Goal: Information Seeking & Learning: Learn about a topic

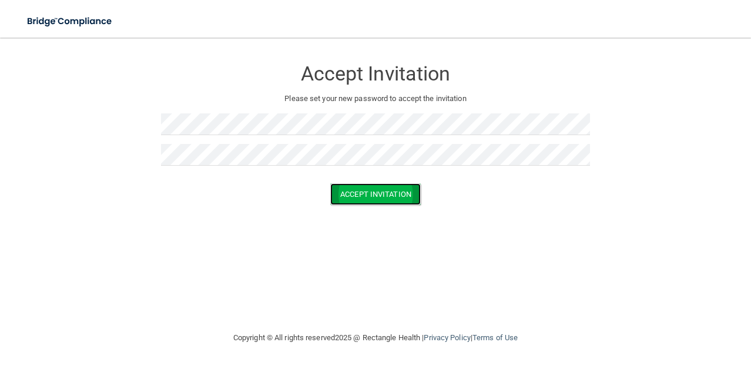
click at [390, 194] on button "Accept Invitation" at bounding box center [375, 194] width 91 height 22
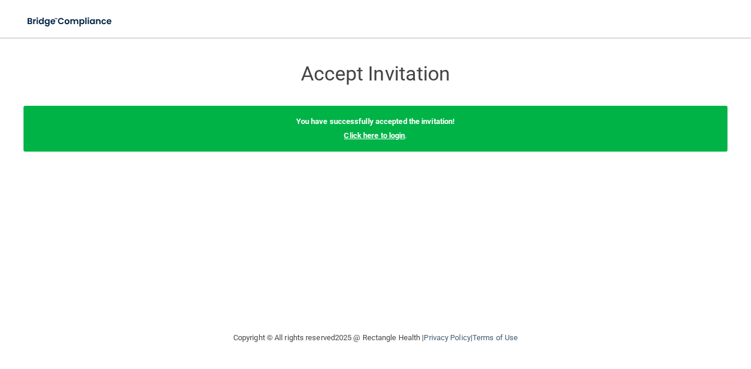
click at [374, 139] on link "Click here to login" at bounding box center [374, 135] width 61 height 9
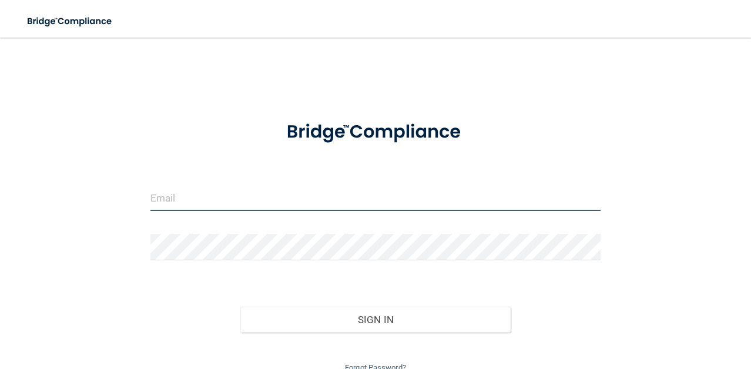
click at [393, 187] on input "email" at bounding box center [375, 198] width 451 height 26
type input "[EMAIL_ADDRESS][DOMAIN_NAME]"
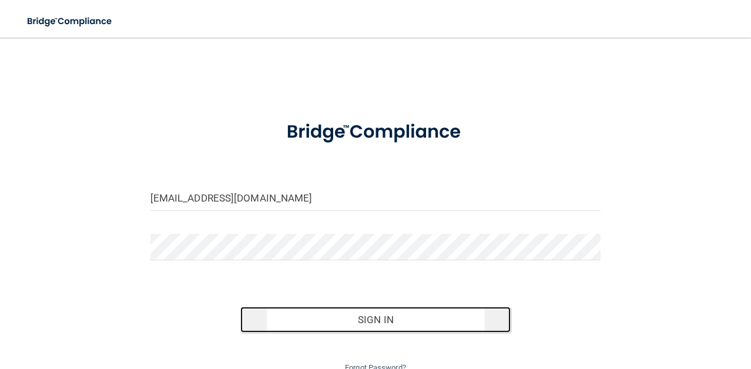
click at [405, 317] on button "Sign In" at bounding box center [375, 320] width 270 height 26
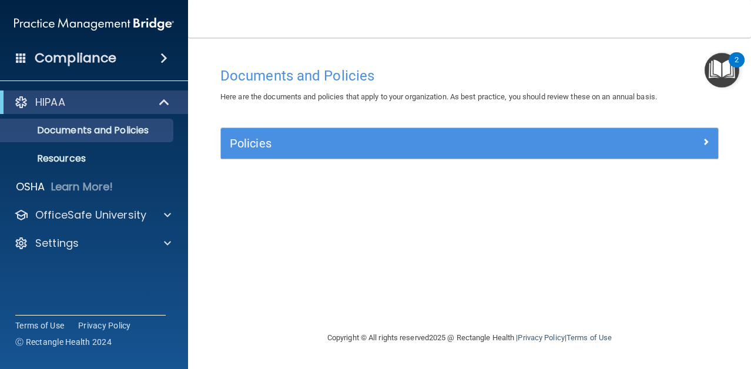
click at [492, 154] on div "Policies" at bounding box center [469, 143] width 497 height 31
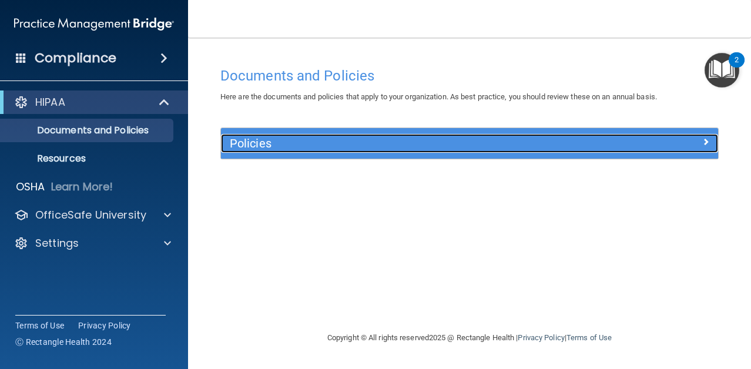
click at [702, 143] on span at bounding box center [705, 142] width 7 height 14
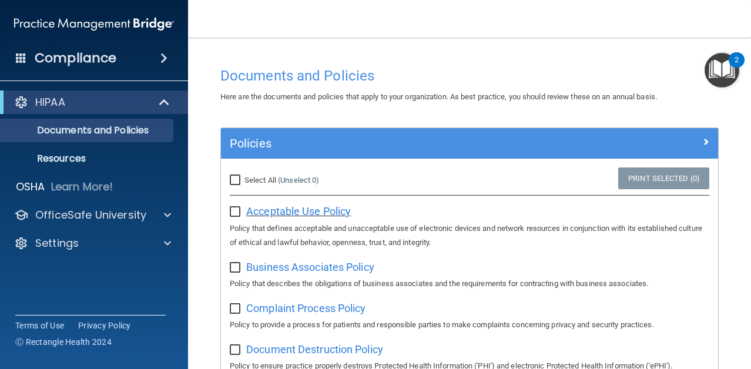
click at [313, 213] on span "Acceptable Use Policy" at bounding box center [298, 211] width 105 height 12
click at [239, 212] on input "checkbox" at bounding box center [237, 211] width 14 height 9
checkbox input "true"
click at [232, 272] on div "Business Associates Policy Policy that describes the obligations of business as…" at bounding box center [470, 273] width 480 height 33
click at [232, 269] on input "checkbox" at bounding box center [237, 267] width 14 height 9
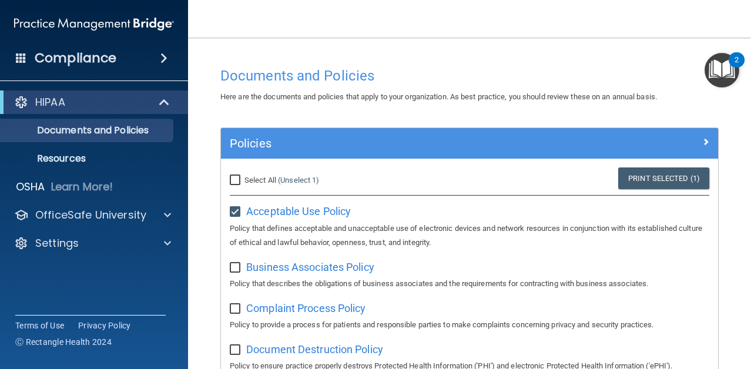
checkbox input "true"
click at [286, 269] on span "Business Associates Policy" at bounding box center [310, 267] width 128 height 12
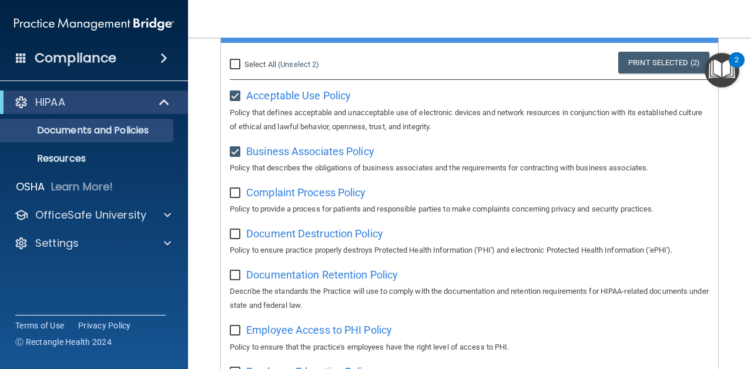
scroll to position [118, 0]
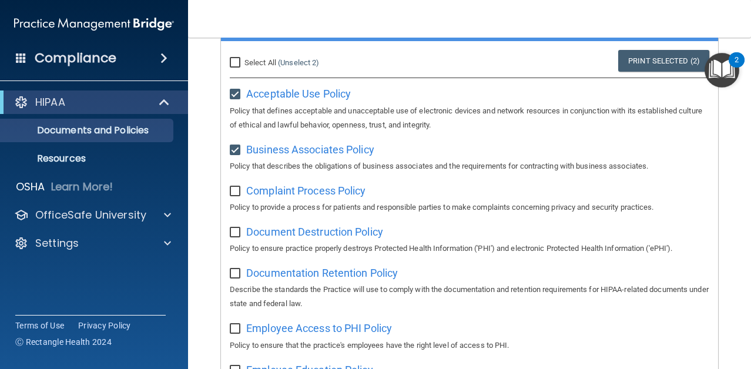
click at [238, 191] on input "checkbox" at bounding box center [237, 191] width 14 height 9
checkbox input "true"
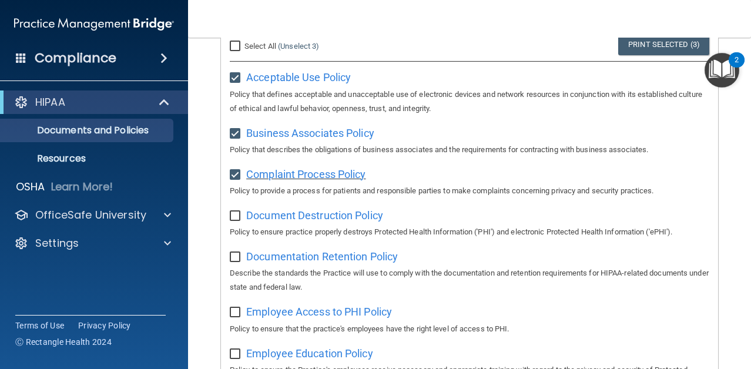
scroll to position [129, 0]
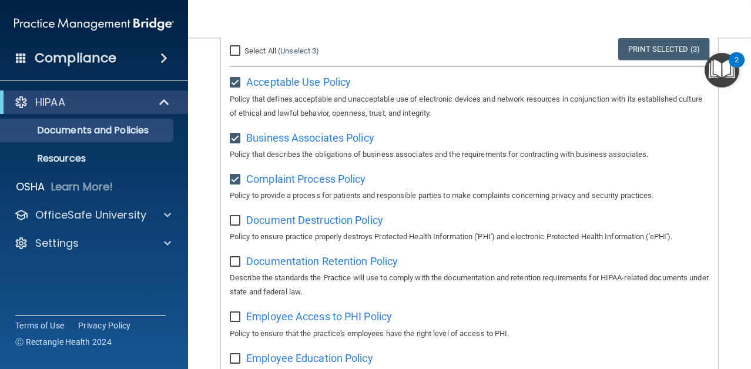
click at [241, 219] on input "checkbox" at bounding box center [237, 220] width 14 height 9
checkbox input "true"
click at [286, 224] on span "Document Destruction Policy" at bounding box center [314, 220] width 137 height 12
click at [234, 260] on input "checkbox" at bounding box center [237, 261] width 14 height 9
checkbox input "true"
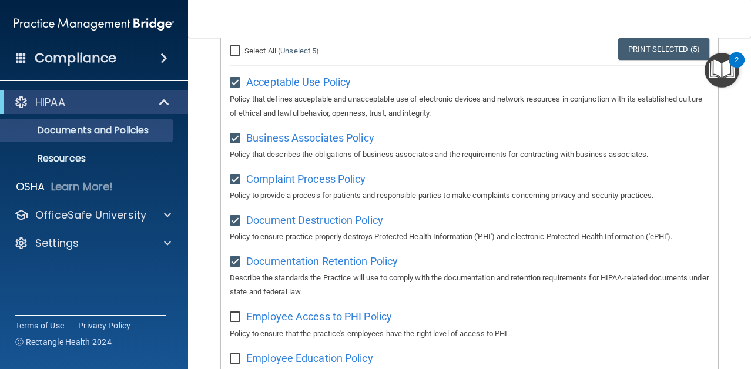
click at [291, 265] on span "Documentation Retention Policy" at bounding box center [322, 261] width 152 height 12
click at [324, 177] on span "Complaint Process Policy" at bounding box center [305, 179] width 119 height 12
click at [333, 138] on span "Business Associates Policy" at bounding box center [310, 138] width 128 height 12
click at [320, 84] on span "Acceptable Use Policy" at bounding box center [298, 82] width 105 height 12
click at [238, 317] on input "checkbox" at bounding box center [237, 317] width 14 height 9
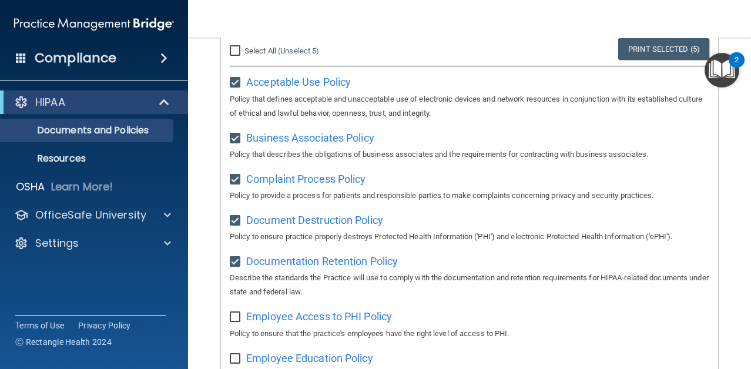
checkbox input "true"
click at [286, 317] on span "Employee Access to PHI Policy" at bounding box center [319, 316] width 146 height 12
click at [688, 158] on p "Policy that describes the obligations of business associates and the requiremen…" at bounding box center [470, 155] width 480 height 14
click at [724, 71] on img "Open Resource Center, 2 new notifications" at bounding box center [722, 70] width 35 height 35
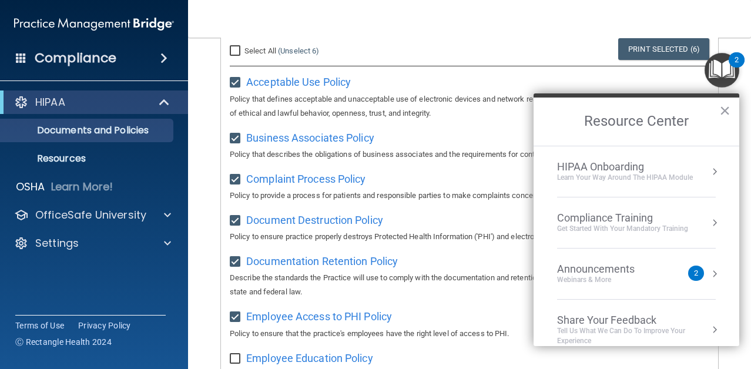
click at [725, 112] on button "×" at bounding box center [724, 110] width 11 height 19
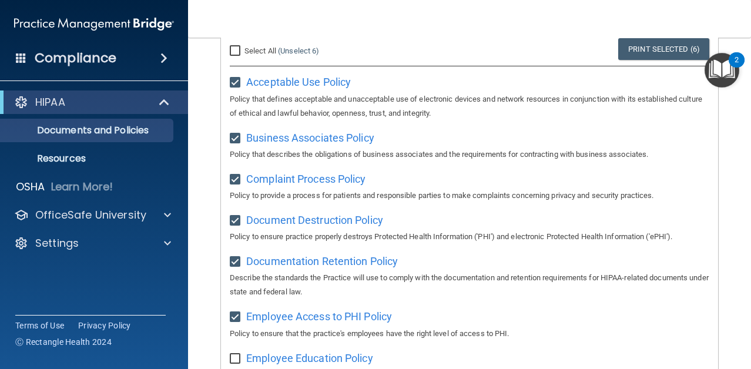
click at [670, 193] on p "Policy to provide a process for patients and responsible parties to make compla…" at bounding box center [470, 196] width 480 height 14
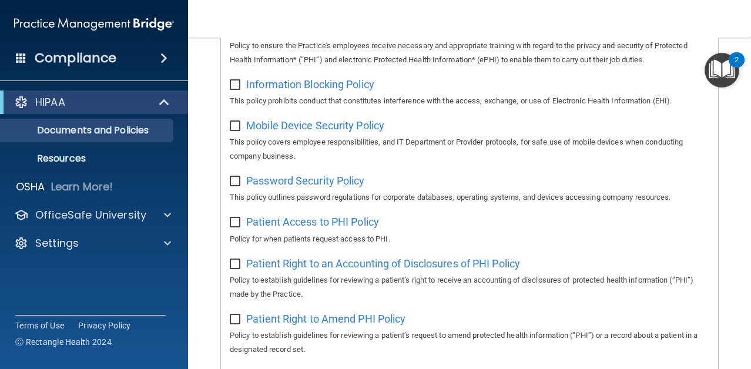
scroll to position [435, 0]
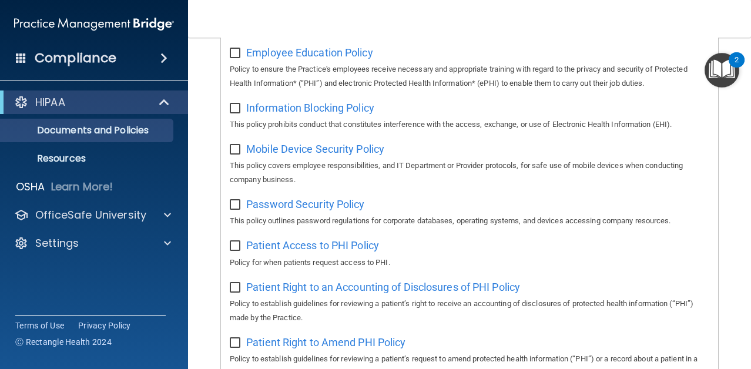
click at [232, 46] on label at bounding box center [237, 50] width 15 height 14
click at [232, 49] on input "checkbox" at bounding box center [237, 53] width 14 height 9
checkbox input "true"
click at [344, 55] on span "Employee Education Policy" at bounding box center [309, 52] width 127 height 12
click at [240, 106] on input "checkbox" at bounding box center [237, 108] width 14 height 9
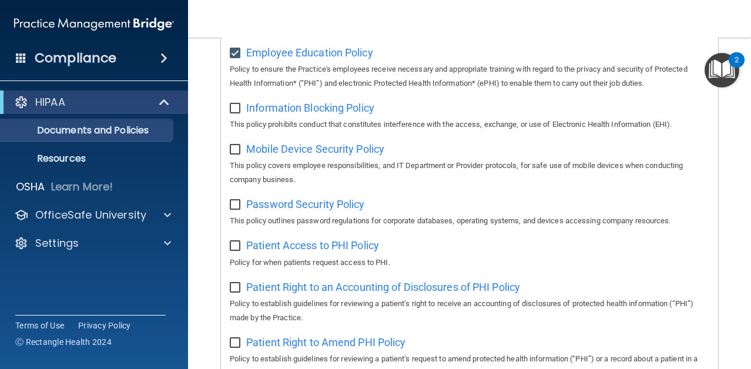
checkbox input "true"
click at [295, 110] on span "Information Blocking Policy" at bounding box center [310, 108] width 128 height 12
click at [236, 152] on input "checkbox" at bounding box center [237, 149] width 14 height 9
checkbox input "true"
click at [318, 155] on div "Mobile Device Security Policy This policy covers employee responsibilities, and…" at bounding box center [470, 163] width 480 height 48
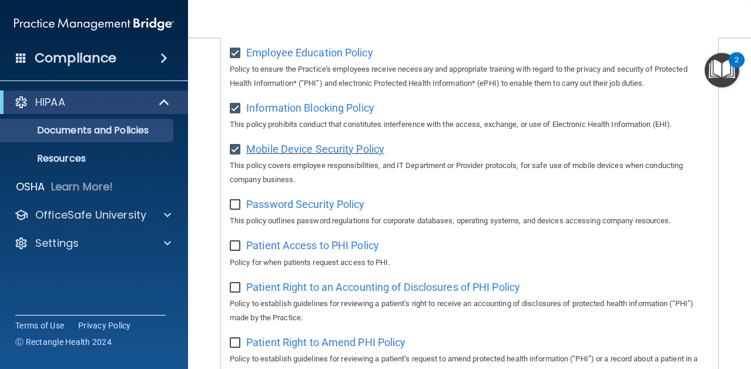
click at [318, 147] on span "Mobile Device Security Policy" at bounding box center [315, 149] width 138 height 12
click at [234, 208] on input "checkbox" at bounding box center [237, 204] width 14 height 9
checkbox input "true"
click at [290, 206] on span "Password Security Policy" at bounding box center [305, 204] width 118 height 12
click at [236, 245] on input "checkbox" at bounding box center [237, 246] width 14 height 9
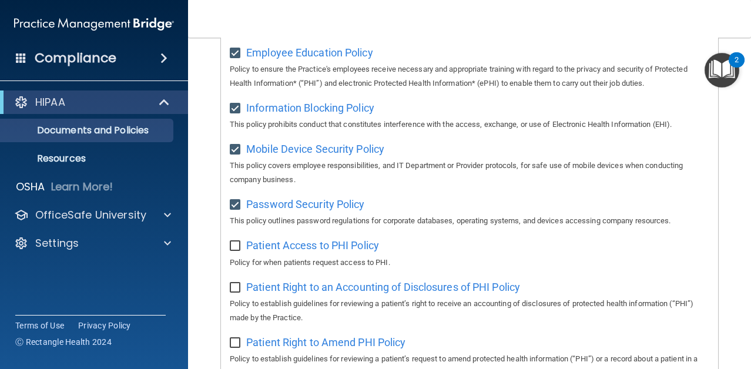
checkbox input "true"
click at [656, 256] on p "Policy for when patients request access to PHI." at bounding box center [470, 263] width 480 height 14
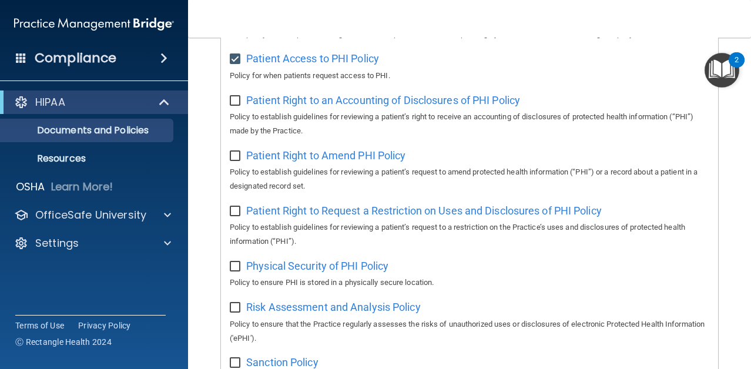
scroll to position [623, 0]
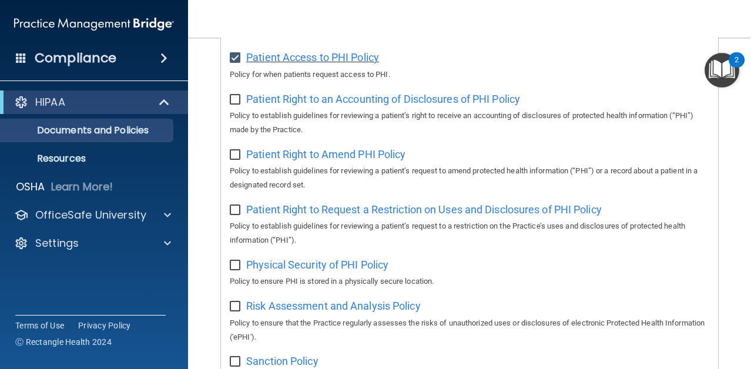
click at [353, 57] on span "Patient Access to PHI Policy" at bounding box center [312, 57] width 133 height 12
click at [240, 99] on input "checkbox" at bounding box center [237, 99] width 14 height 9
checkbox input "true"
click at [351, 96] on span "Patient Right to an Accounting of Disclosures of PHI Policy" at bounding box center [383, 99] width 274 height 12
click at [237, 154] on input "checkbox" at bounding box center [237, 154] width 14 height 9
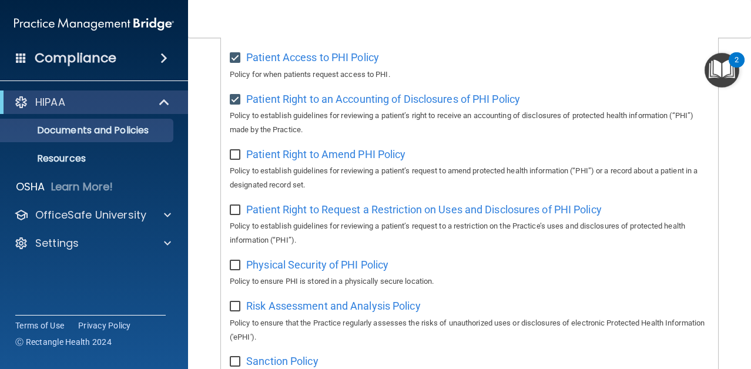
checkbox input "true"
click at [297, 156] on span "Patient Right to Amend PHI Policy" at bounding box center [325, 154] width 159 height 12
click at [236, 209] on input "checkbox" at bounding box center [237, 210] width 14 height 9
checkbox input "true"
click at [309, 210] on span "Patient Right to Request a Restriction on Uses and Disclosures of PHI Policy" at bounding box center [424, 209] width 356 height 12
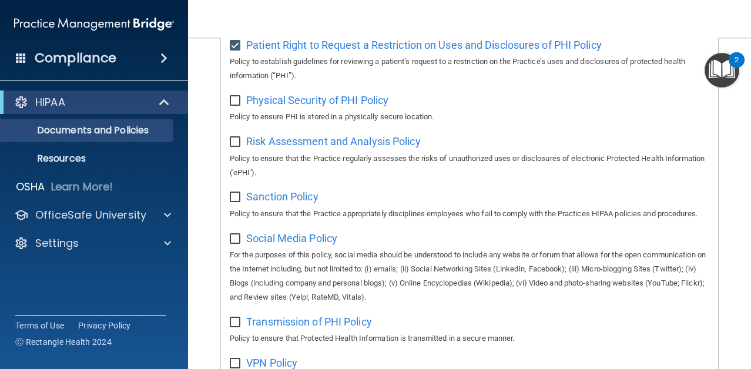
scroll to position [764, 0]
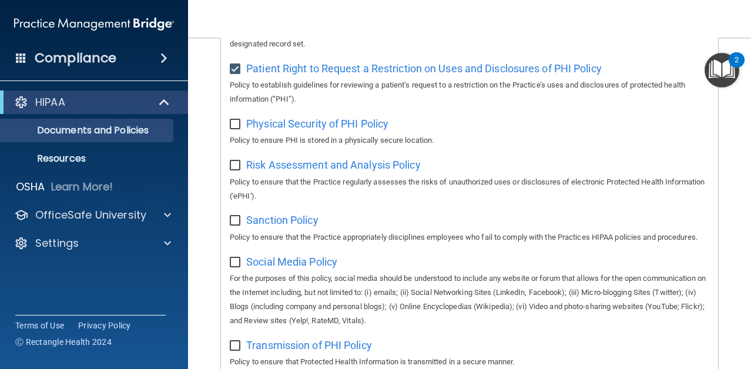
click at [236, 124] on input "checkbox" at bounding box center [237, 124] width 14 height 9
checkbox input "true"
click at [280, 126] on span "Physical Security of PHI Policy" at bounding box center [317, 124] width 142 height 12
click at [239, 167] on input "checkbox" at bounding box center [237, 165] width 14 height 9
checkbox input "true"
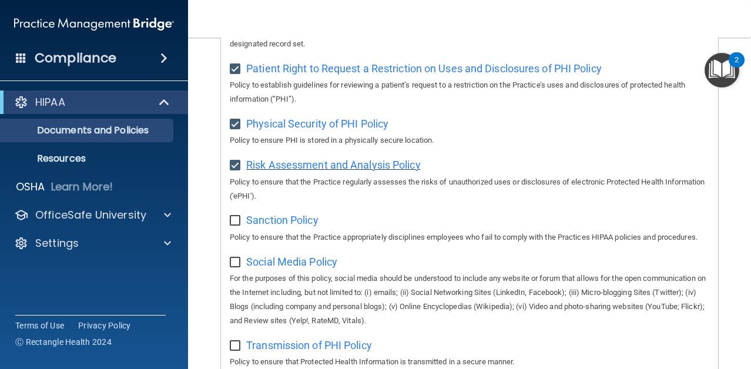
click at [287, 169] on span "Risk Assessment and Analysis Policy" at bounding box center [333, 165] width 175 height 12
click at [235, 219] on input "checkbox" at bounding box center [237, 220] width 14 height 9
checkbox input "true"
click at [290, 221] on span "Sanction Policy" at bounding box center [282, 220] width 72 height 12
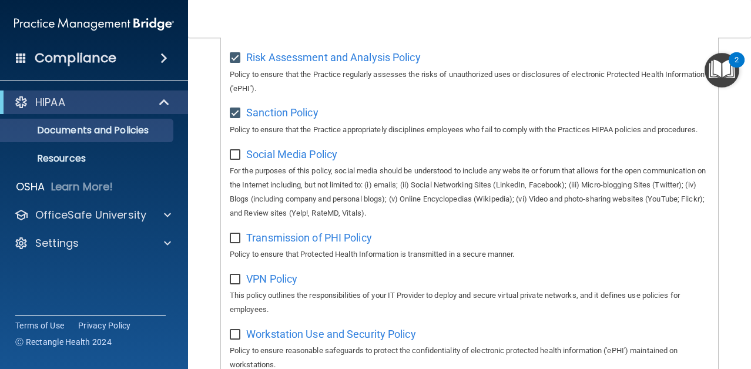
scroll to position [905, 0]
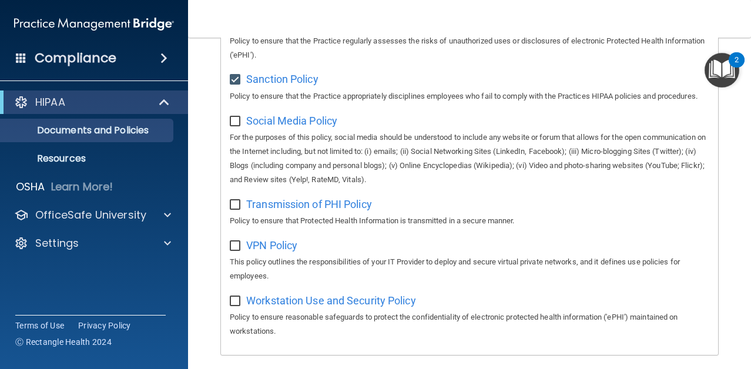
click at [234, 120] on input "checkbox" at bounding box center [237, 121] width 14 height 9
checkbox input "true"
click at [264, 123] on span "Social Media Policy" at bounding box center [291, 121] width 91 height 12
click at [232, 207] on input "checkbox" at bounding box center [237, 204] width 14 height 9
checkbox input "true"
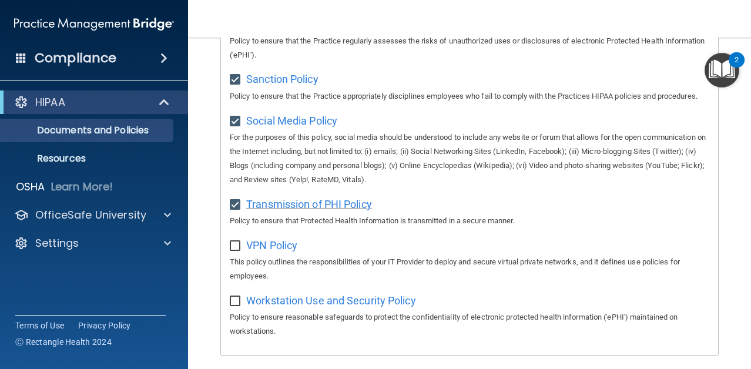
click at [284, 203] on span "Transmission of PHI Policy" at bounding box center [309, 204] width 126 height 12
click at [235, 246] on input "checkbox" at bounding box center [237, 246] width 14 height 9
checkbox input "true"
click at [273, 249] on span "VPN Policy" at bounding box center [271, 245] width 51 height 12
click at [234, 303] on input "checkbox" at bounding box center [237, 301] width 14 height 9
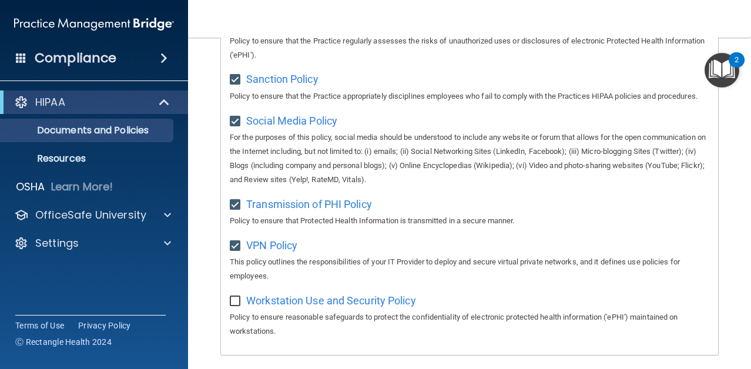
checkbox input "true"
click at [293, 303] on span "Workstation Use and Security Policy" at bounding box center [331, 300] width 170 height 12
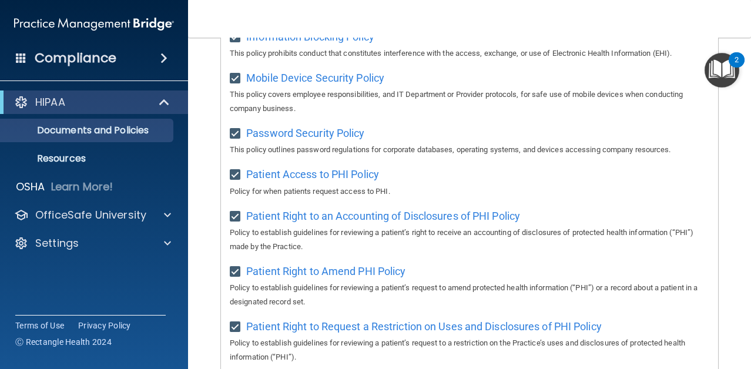
scroll to position [505, 0]
click at [71, 153] on p "Resources" at bounding box center [88, 159] width 160 height 12
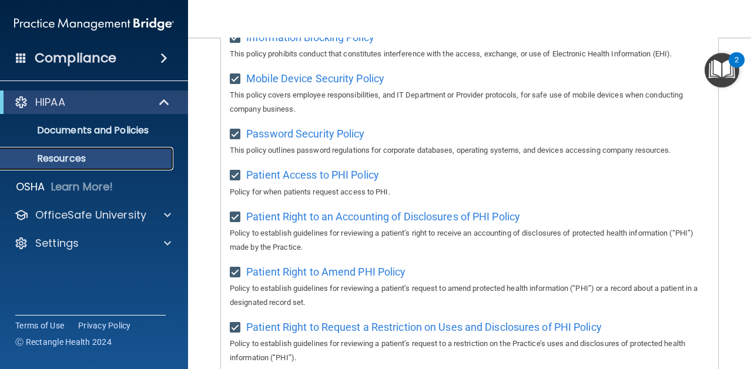
scroll to position [3, 0]
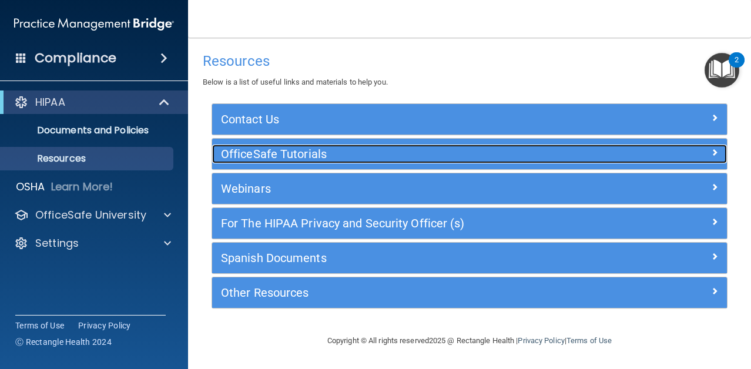
click at [319, 151] on h5 "OfficeSafe Tutorials" at bounding box center [405, 154] width 368 height 13
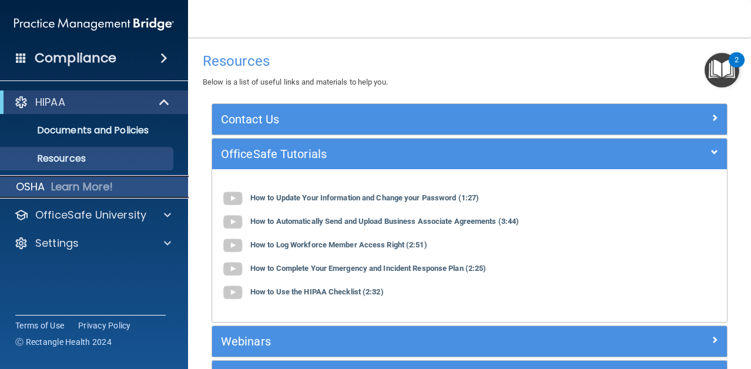
click at [101, 189] on p "Learn More!" at bounding box center [82, 187] width 62 height 14
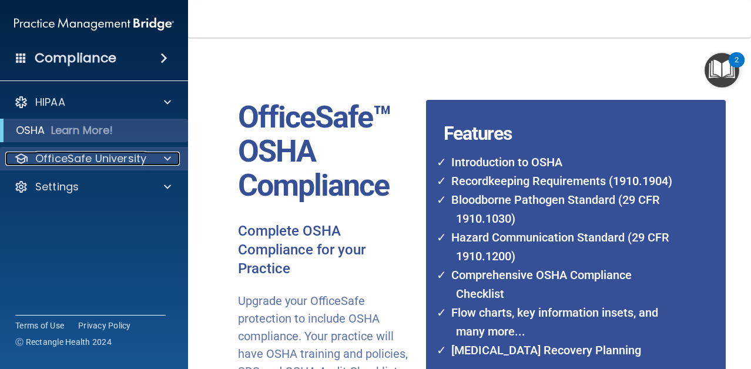
click at [116, 158] on p "OfficeSafe University" at bounding box center [90, 159] width 111 height 14
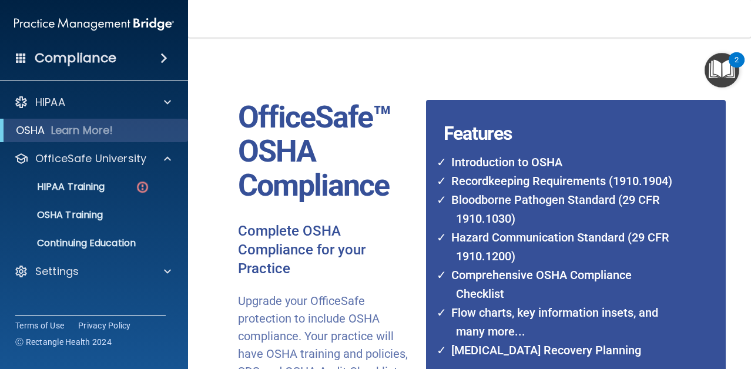
click at [231, 76] on div "OfficeSafe™ OSHA Compliance Complete OSHA Compliance for your Practice Upgrade …" at bounding box center [327, 262] width 215 height 433
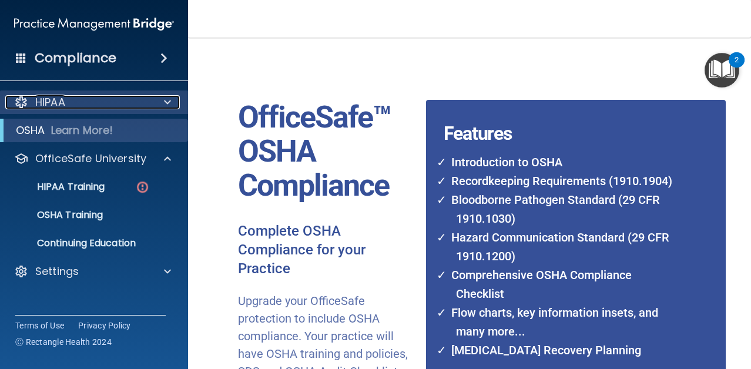
click at [133, 100] on div "HIPAA" at bounding box center [78, 102] width 146 height 14
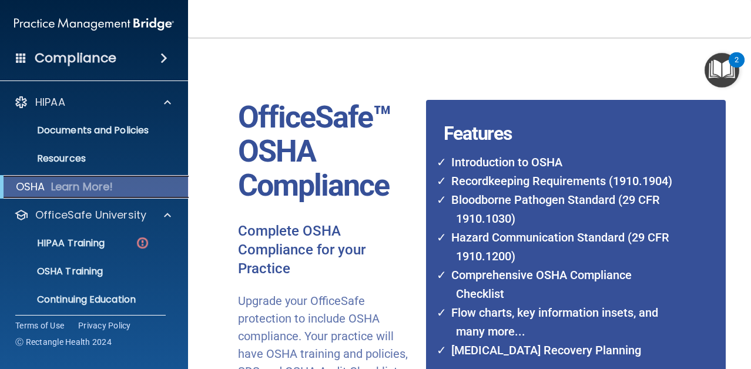
click at [105, 188] on p "Learn More!" at bounding box center [82, 187] width 62 height 14
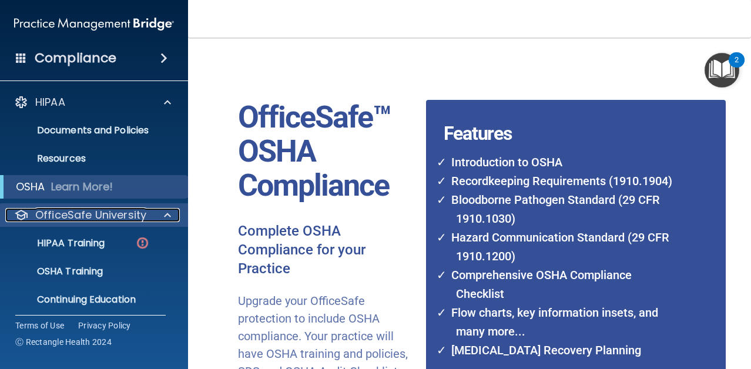
click at [161, 213] on div at bounding box center [165, 215] width 29 height 14
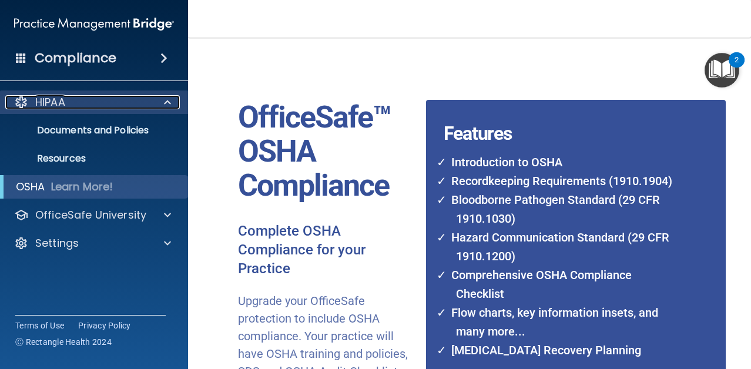
click at [169, 102] on span at bounding box center [167, 102] width 7 height 14
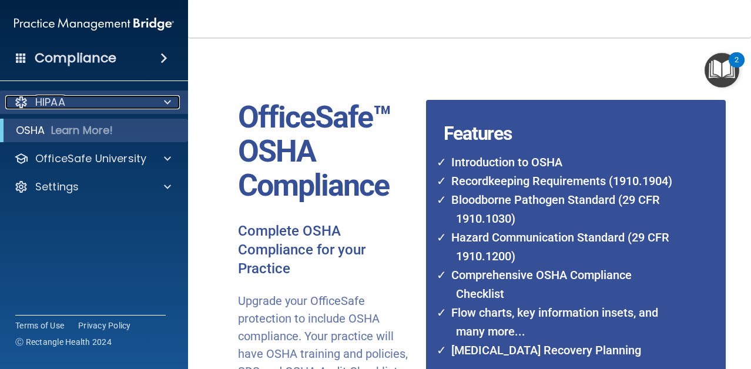
click at [51, 105] on p "HIPAA" at bounding box center [50, 102] width 30 height 14
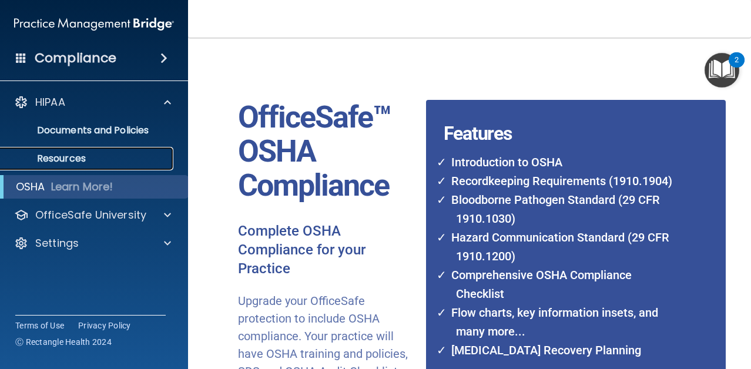
click at [56, 157] on p "Resources" at bounding box center [88, 159] width 160 height 12
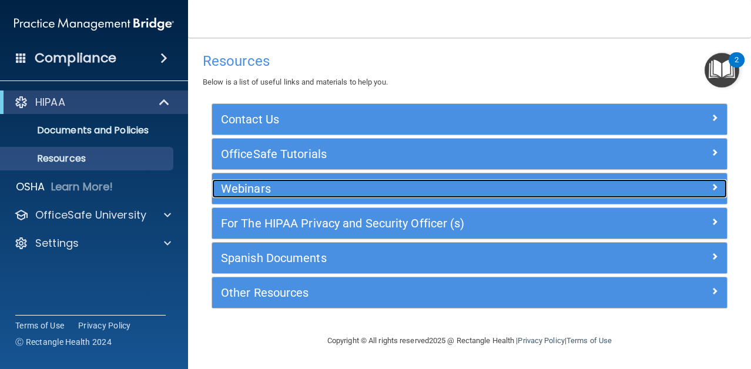
click at [427, 189] on h5 "Webinars" at bounding box center [405, 188] width 368 height 13
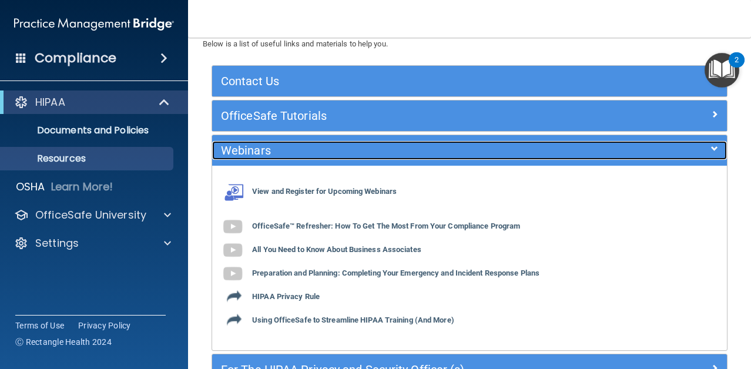
scroll to position [23, 0]
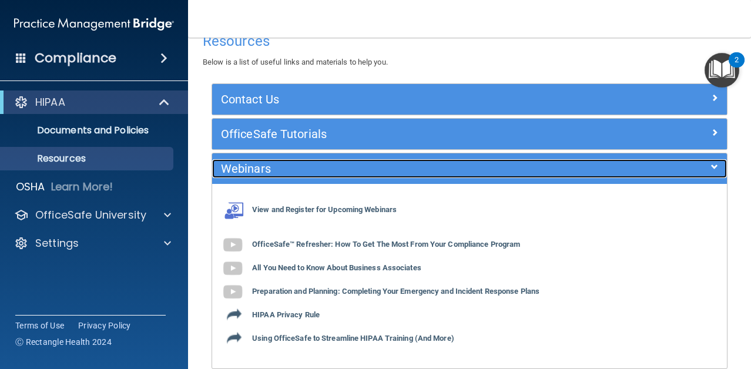
click at [475, 168] on h5 "Webinars" at bounding box center [405, 168] width 368 height 13
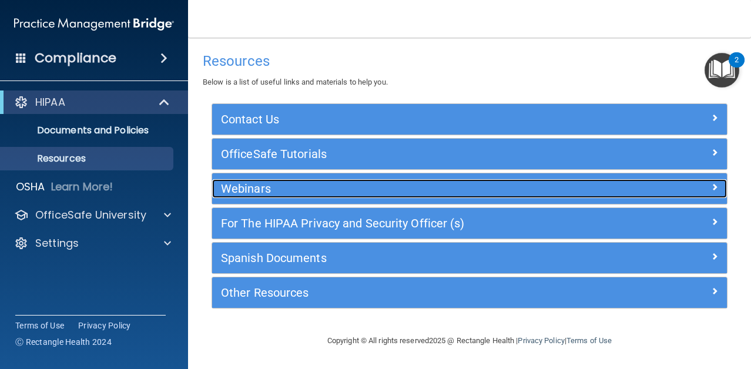
scroll to position [3, 0]
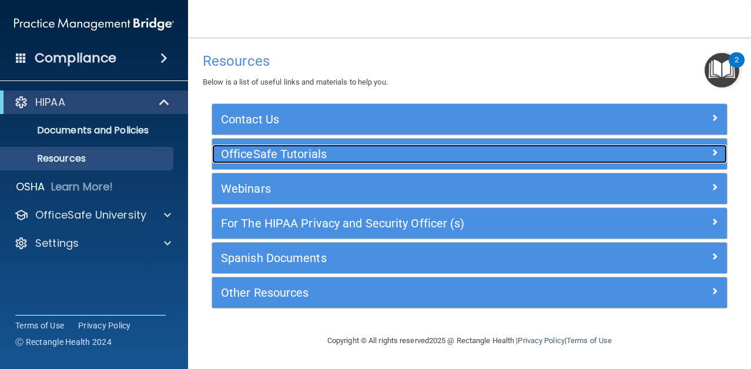
click at [454, 152] on h5 "OfficeSafe Tutorials" at bounding box center [405, 154] width 368 height 13
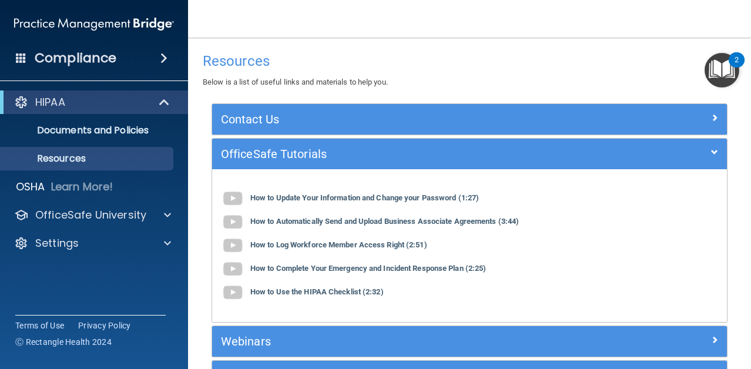
click at [524, 168] on div "OfficeSafe Tutorials" at bounding box center [469, 154] width 515 height 31
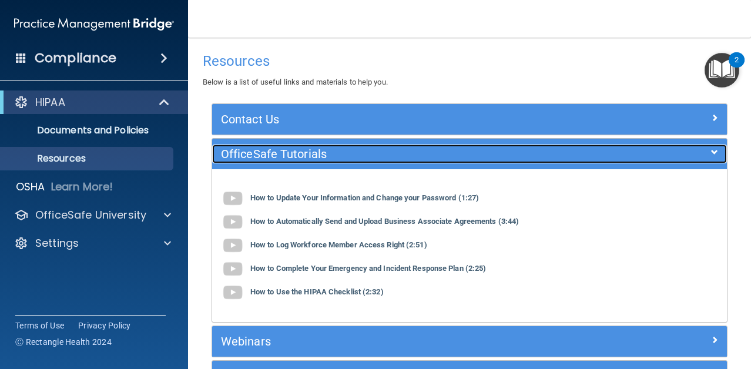
click at [712, 151] on span at bounding box center [714, 152] width 7 height 14
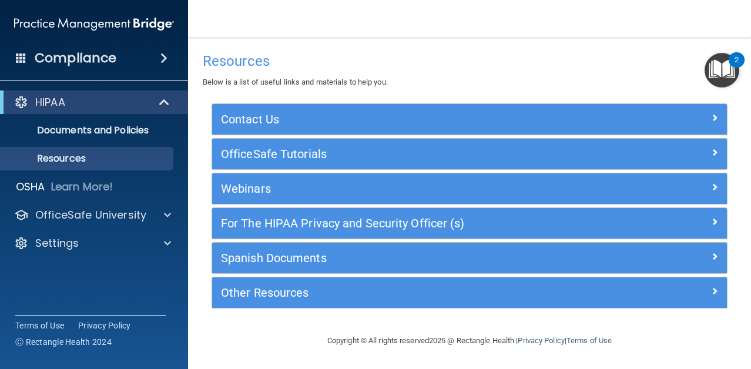
click at [732, 56] on div "2" at bounding box center [737, 59] width 16 height 15
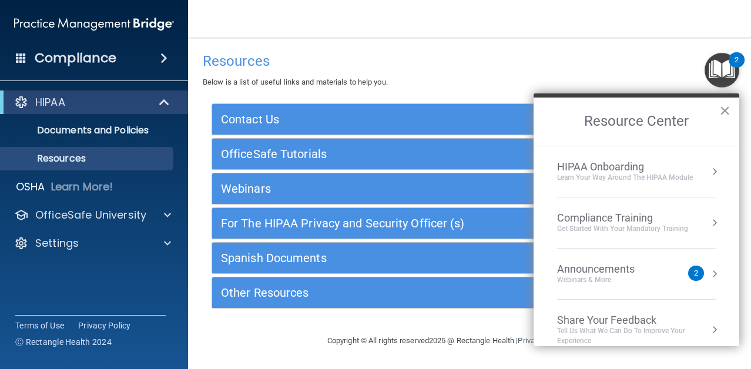
click at [727, 112] on button "×" at bounding box center [724, 110] width 11 height 19
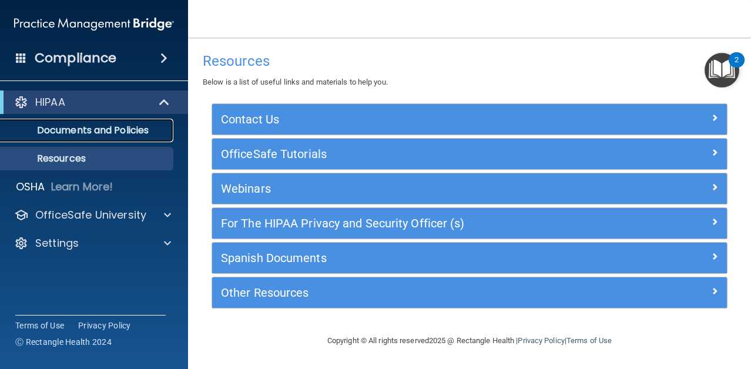
click at [97, 132] on p "Documents and Policies" at bounding box center [88, 131] width 160 height 12
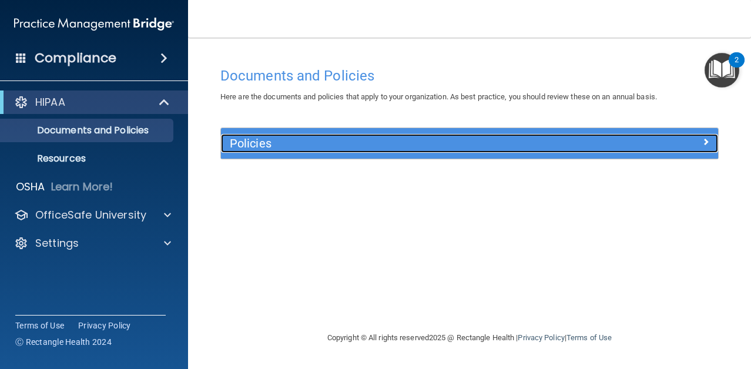
click at [242, 148] on h5 "Policies" at bounding box center [408, 143] width 356 height 13
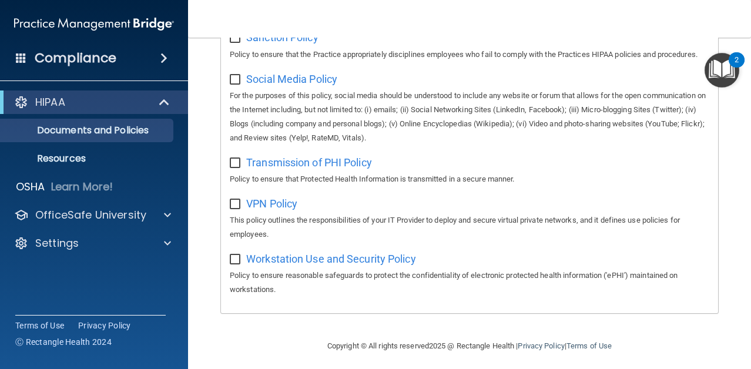
scroll to position [952, 0]
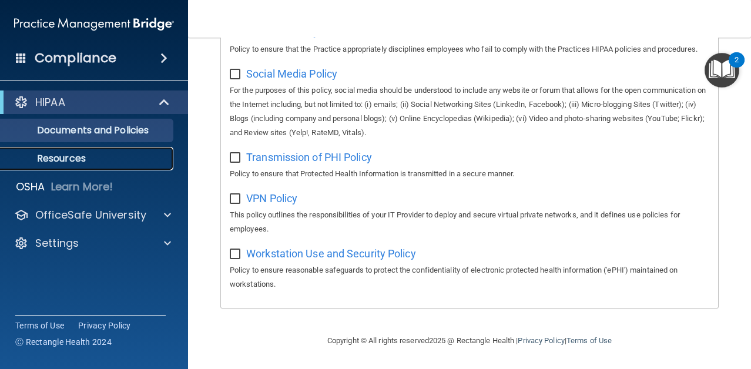
click at [76, 160] on p "Resources" at bounding box center [88, 159] width 160 height 12
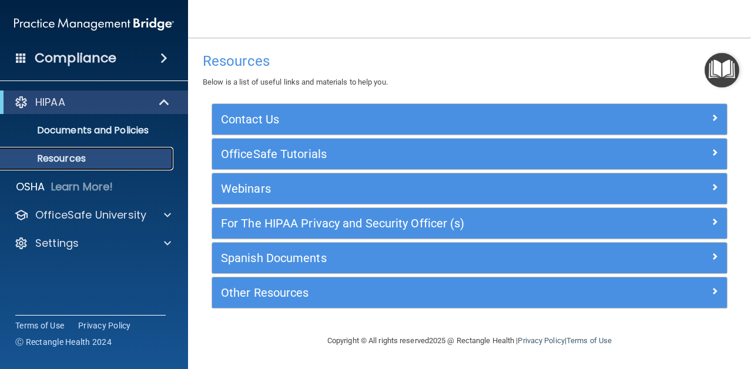
scroll to position [3, 0]
click at [103, 66] on h4 "Compliance" at bounding box center [76, 58] width 82 height 16
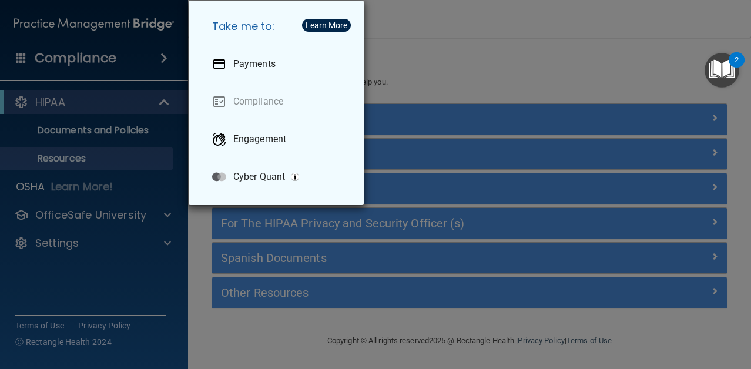
click at [103, 66] on div "Take me to: Payments Compliance Engagement Cyber Quant" at bounding box center [375, 184] width 751 height 369
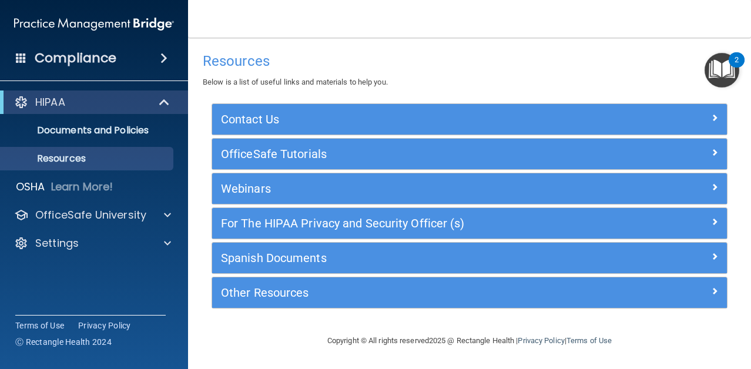
click at [443, 63] on h4 "Resources" at bounding box center [470, 60] width 534 height 15
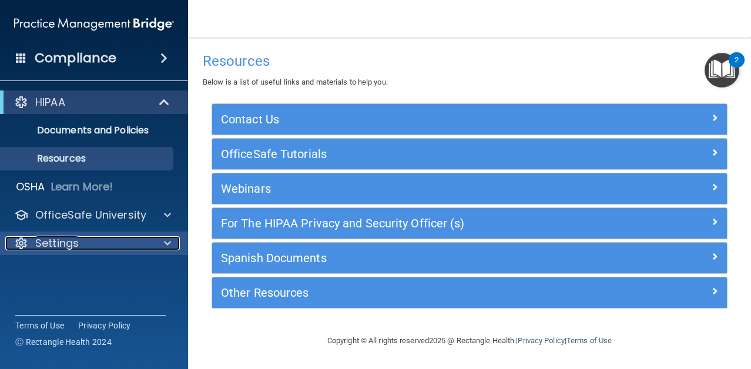
click at [59, 249] on p "Settings" at bounding box center [56, 243] width 43 height 14
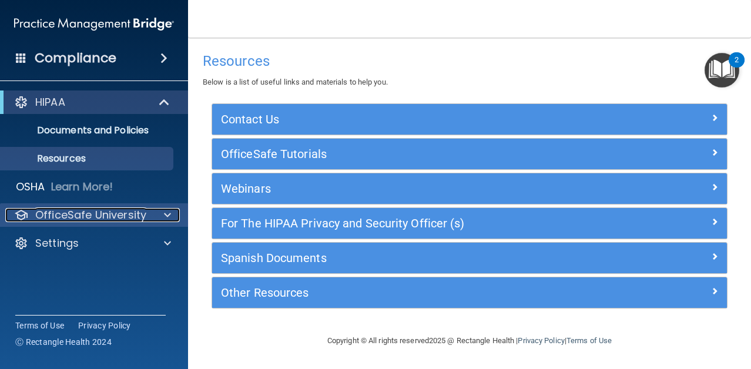
click at [64, 212] on p "OfficeSafe University" at bounding box center [90, 215] width 111 height 14
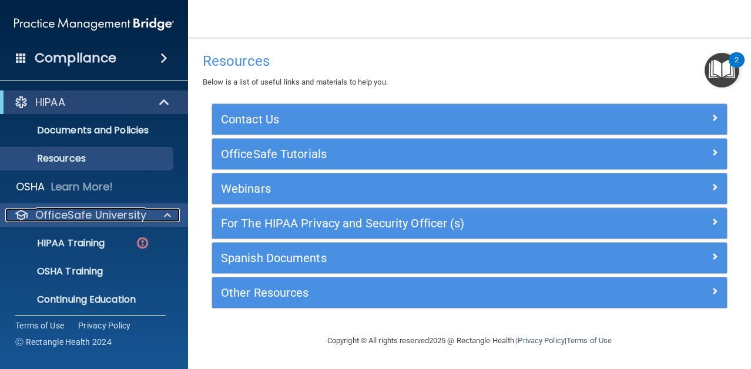
click at [62, 215] on p "OfficeSafe University" at bounding box center [90, 215] width 111 height 14
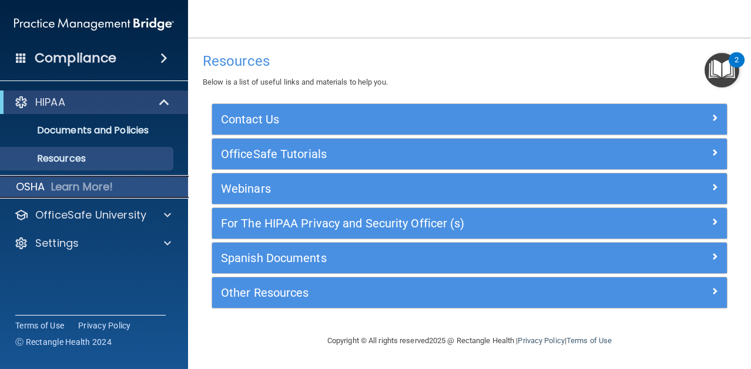
click at [68, 194] on div "OSHA Learn More!" at bounding box center [94, 187] width 206 height 24
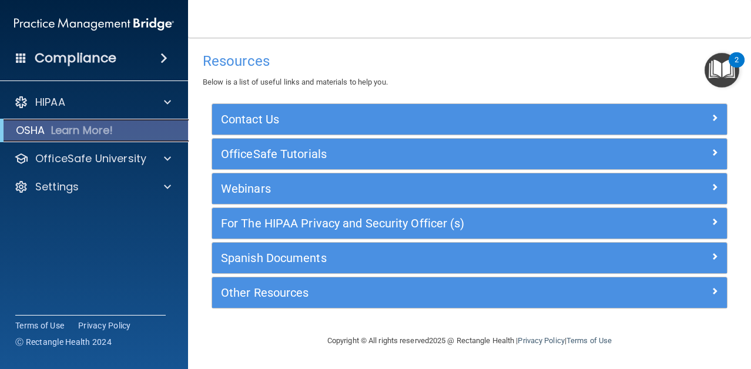
scroll to position [213, 0]
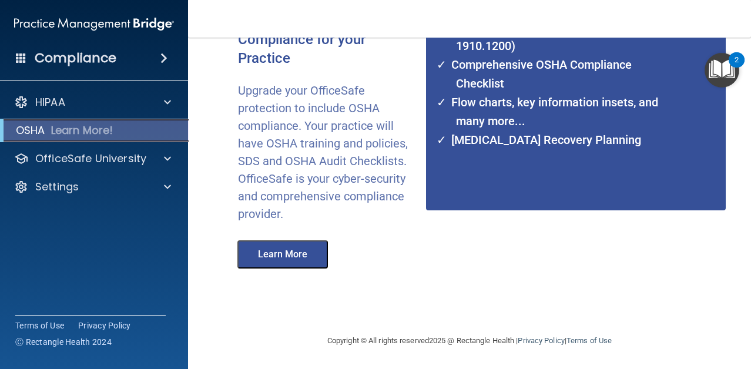
click at [121, 138] on div "OSHA Learn More!" at bounding box center [94, 131] width 206 height 24
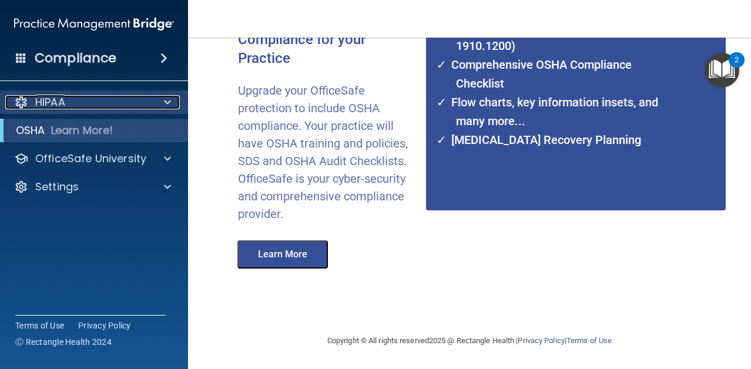
click at [167, 109] on span at bounding box center [167, 102] width 7 height 14
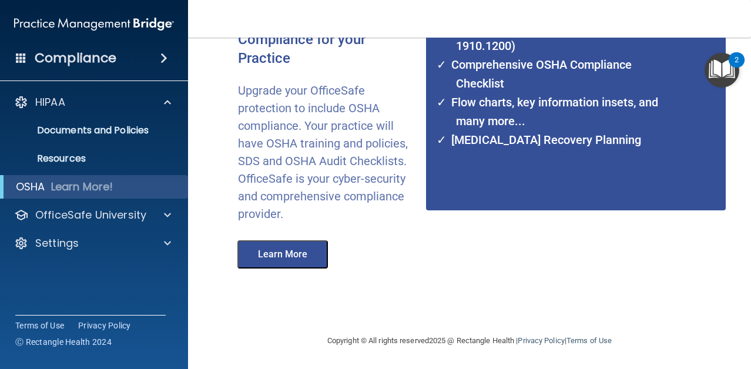
click at [466, 273] on div "OfficeSafe™ OSHA Compliance Complete OSHA Compliance for your Practice Upgrade …" at bounding box center [443, 79] width 446 height 486
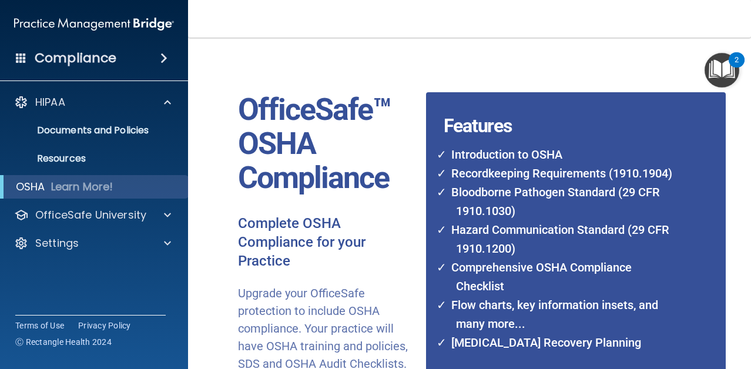
scroll to position [0, 0]
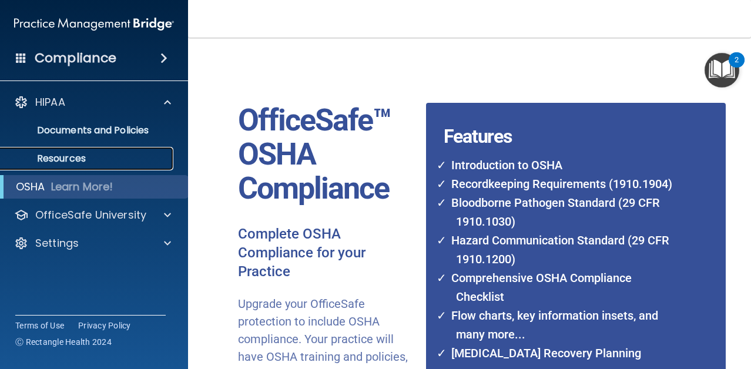
click at [116, 162] on p "Resources" at bounding box center [88, 159] width 160 height 12
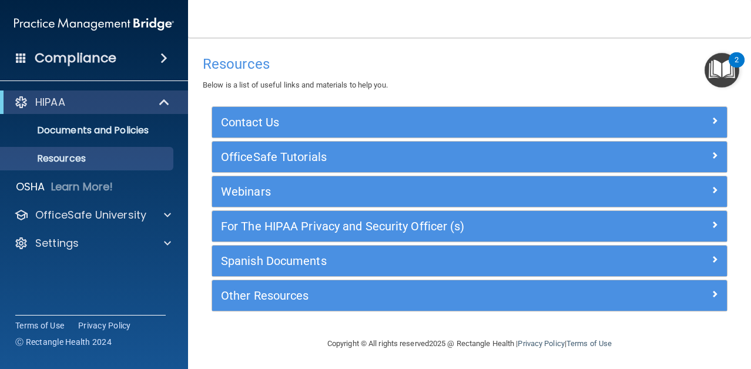
click at [736, 60] on div "2" at bounding box center [737, 67] width 4 height 15
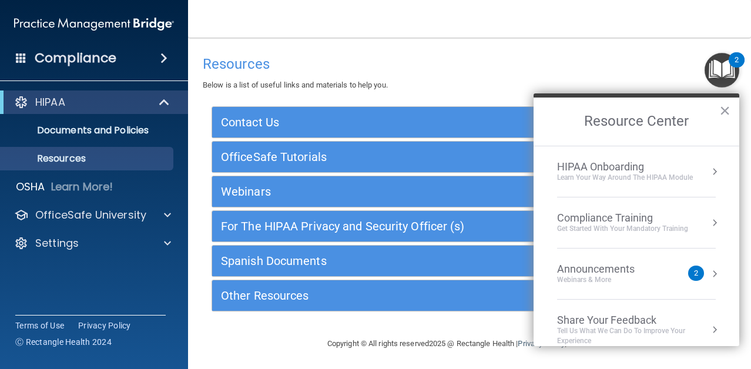
drag, startPoint x: 609, startPoint y: 100, endPoint x: 558, endPoint y: 102, distance: 50.6
click at [558, 102] on h2 "Resource Center" at bounding box center [637, 122] width 206 height 48
click at [616, 270] on div "Announcements" at bounding box center [607, 269] width 101 height 13
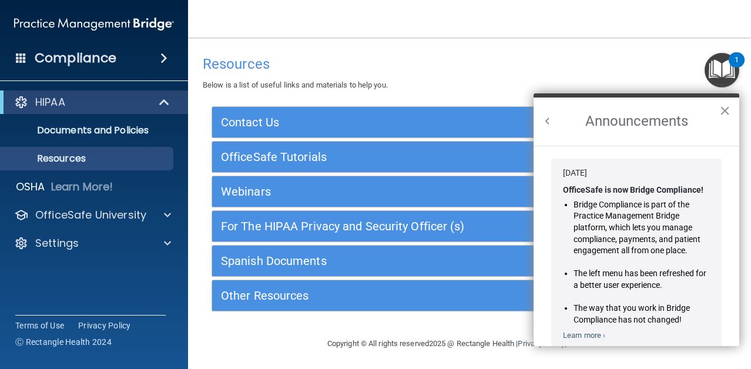
click at [723, 105] on button "×" at bounding box center [724, 110] width 11 height 19
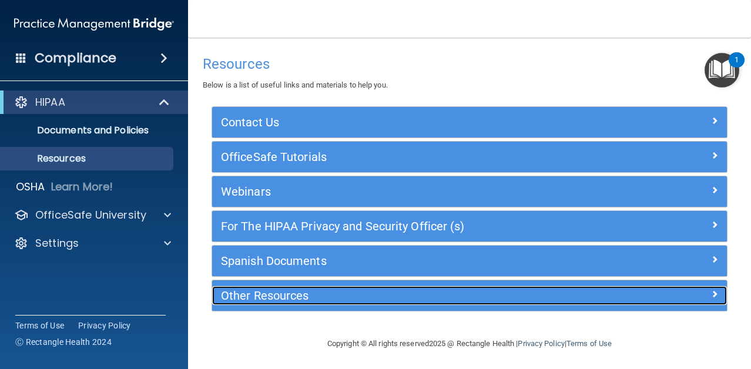
click at [588, 296] on h5 "Other Resources" at bounding box center [405, 295] width 368 height 13
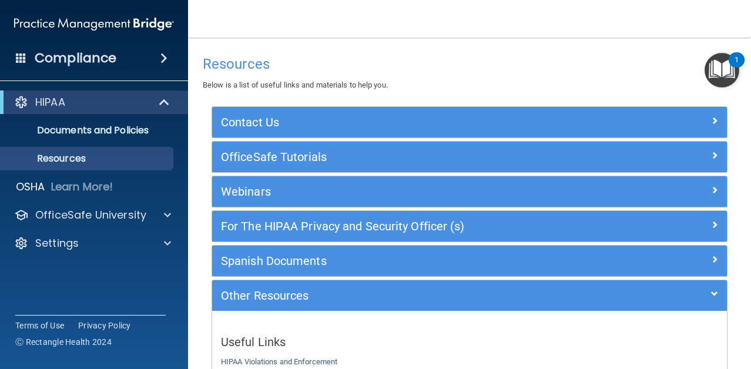
click at [739, 101] on main "Resources Below is a list of useful links and materials to help you. Contact Us…" at bounding box center [469, 203] width 563 height 331
click at [122, 163] on p "Resources" at bounding box center [88, 159] width 160 height 12
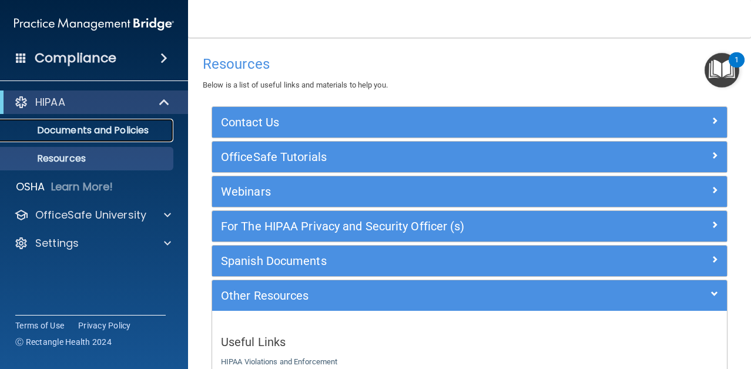
click at [121, 128] on p "Documents and Policies" at bounding box center [88, 131] width 160 height 12
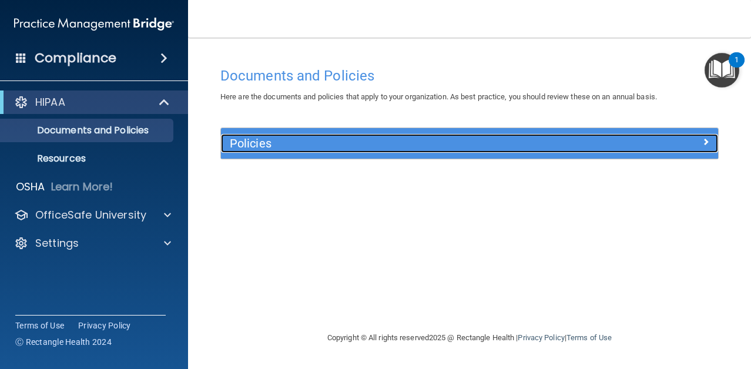
click at [338, 140] on h5 "Policies" at bounding box center [408, 143] width 356 height 13
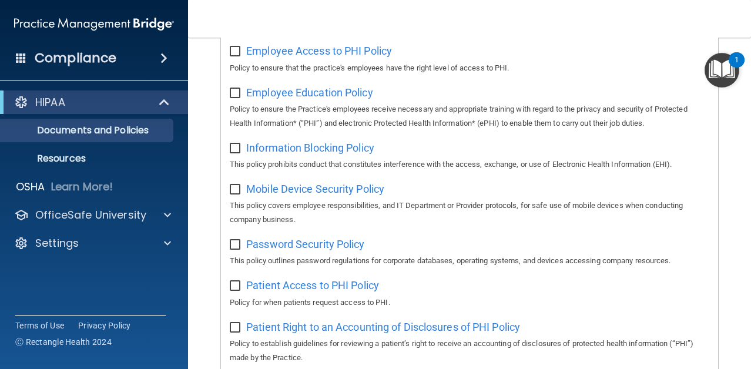
scroll to position [400, 0]
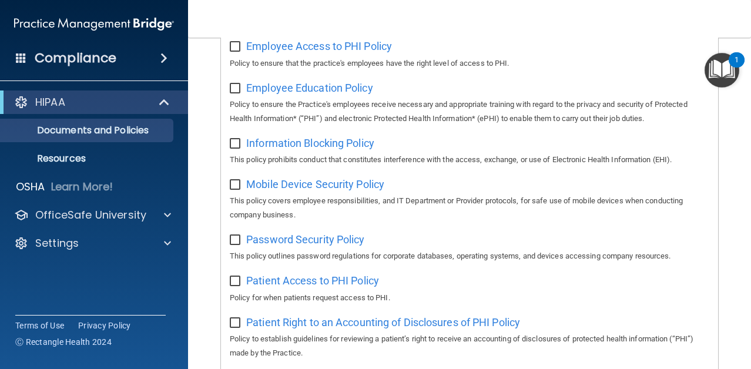
click at [735, 69] on div "1" at bounding box center [737, 67] width 4 height 15
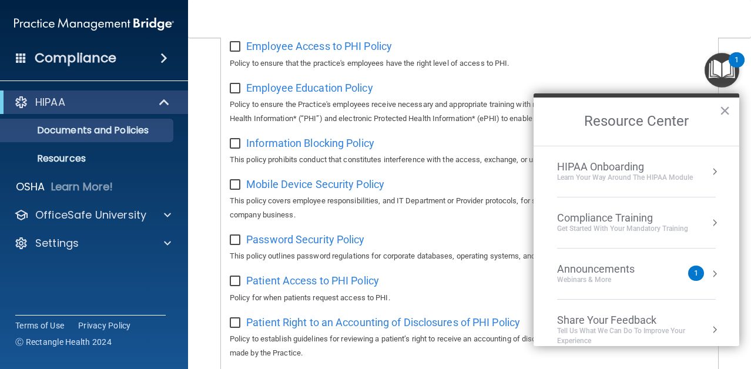
click at [596, 273] on div "Announcements" at bounding box center [607, 269] width 101 height 13
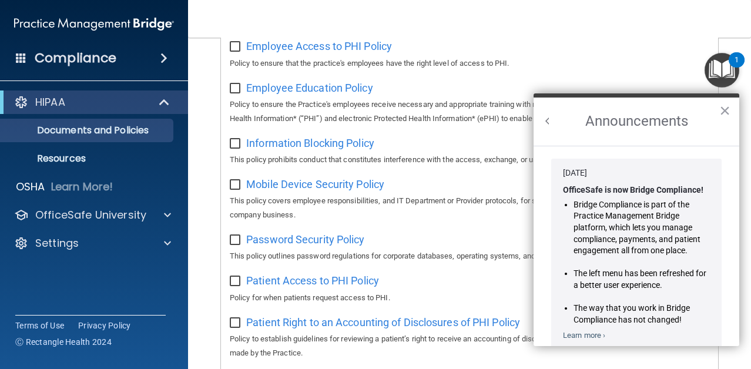
scroll to position [0, 0]
click at [585, 338] on link "Learn more ›" at bounding box center [584, 335] width 42 height 9
click at [728, 108] on button "×" at bounding box center [724, 110] width 11 height 19
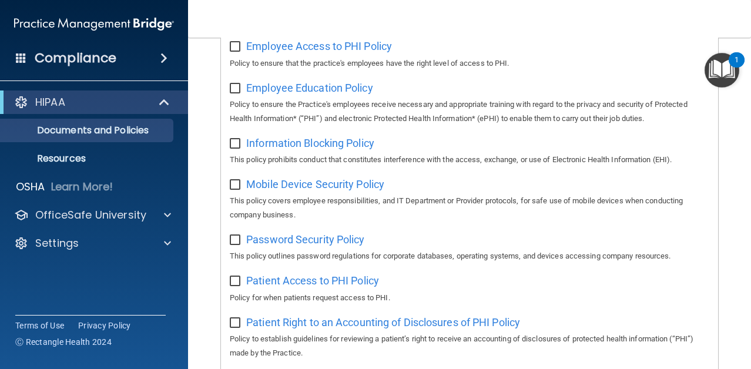
click at [736, 60] on div "1" at bounding box center [737, 67] width 4 height 15
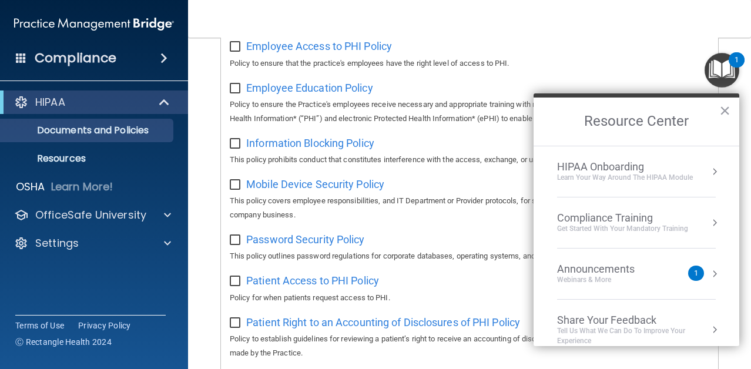
click at [615, 165] on div "HIPAA Onboarding" at bounding box center [625, 166] width 136 height 13
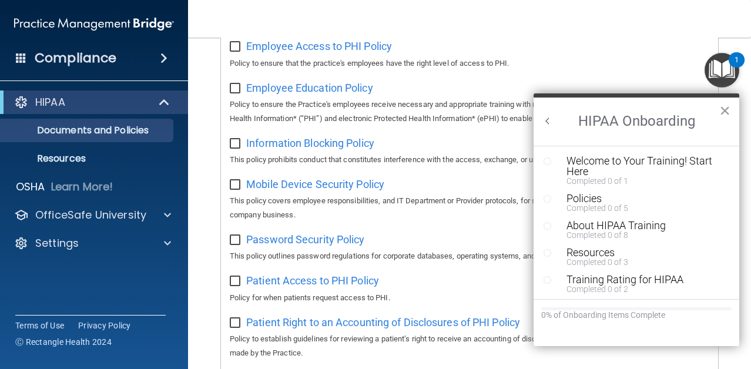
click at [723, 108] on button "×" at bounding box center [724, 110] width 11 height 19
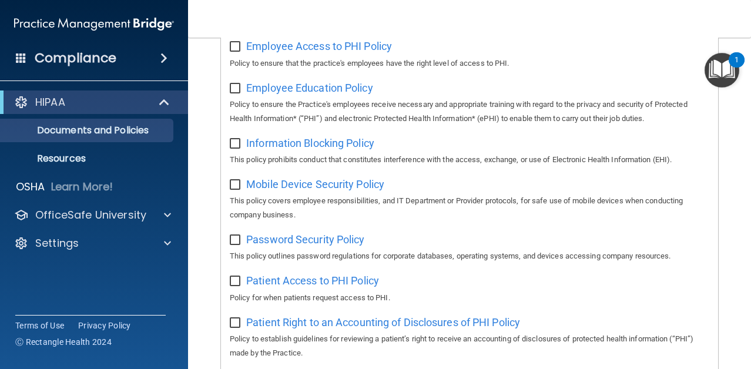
click at [735, 60] on div "1" at bounding box center [737, 67] width 4 height 15
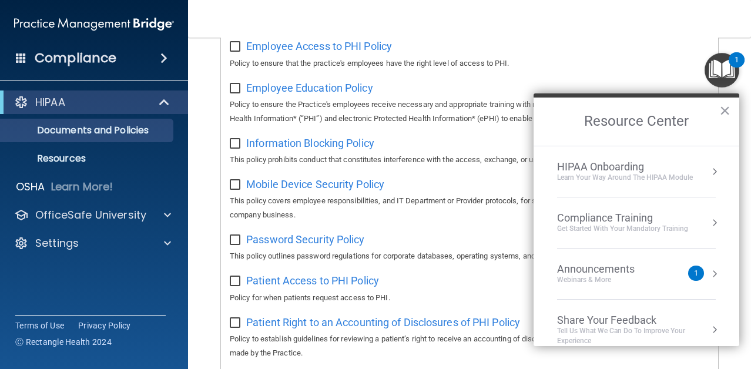
click at [621, 226] on div "Get Started with your mandatory training" at bounding box center [622, 229] width 131 height 10
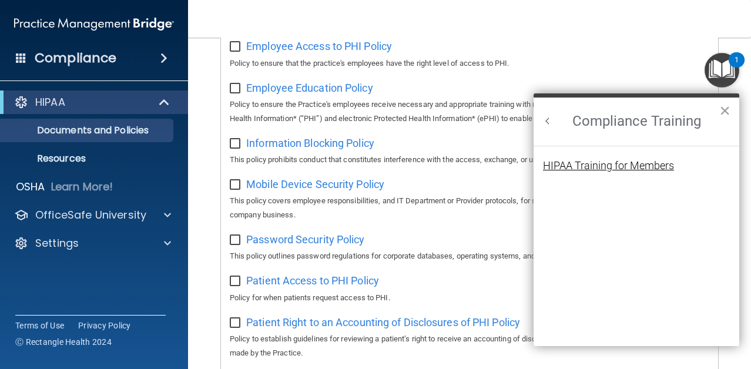
click at [635, 170] on div "HIPAA Training for Members" at bounding box center [608, 165] width 131 height 11
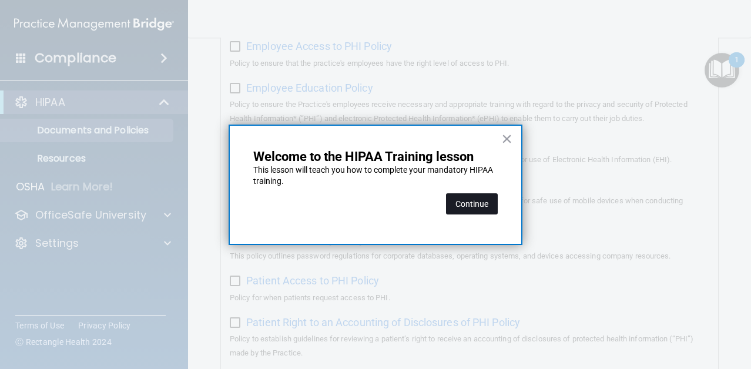
click at [476, 201] on button "Continue" at bounding box center [472, 203] width 52 height 21
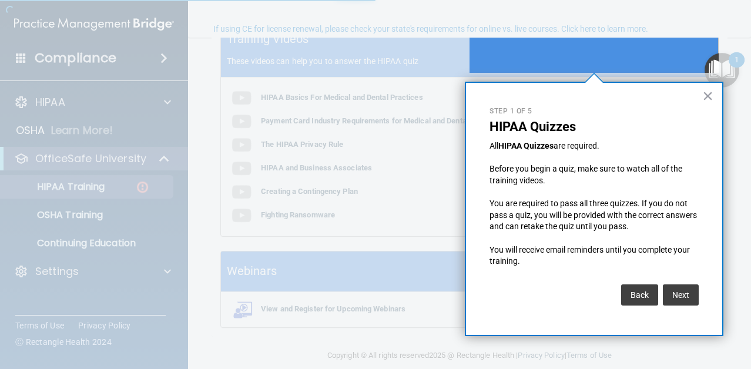
scroll to position [91, 0]
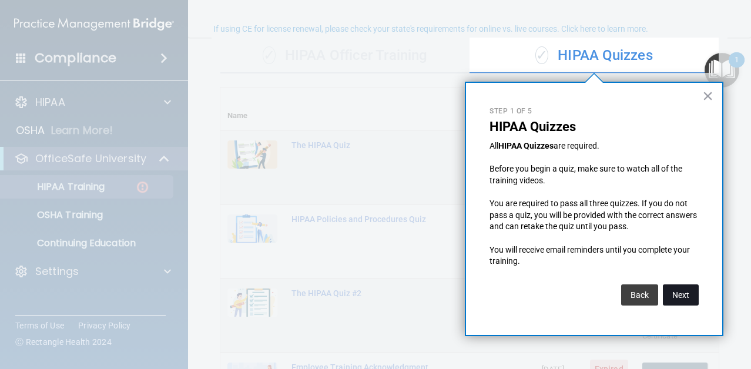
click at [679, 293] on button "Next" at bounding box center [681, 294] width 36 height 21
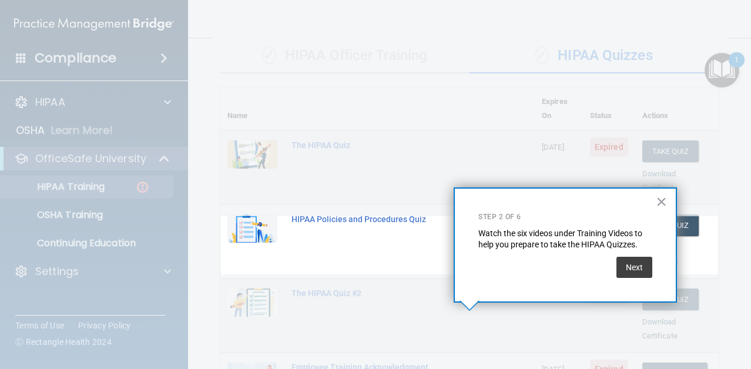
scroll to position [252, 0]
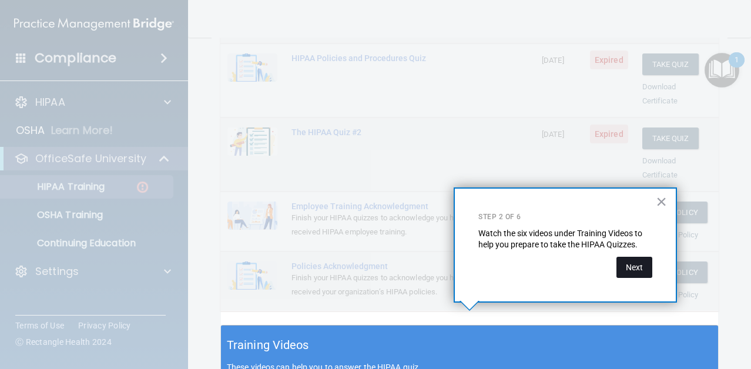
click at [638, 268] on button "Next" at bounding box center [634, 267] width 36 height 21
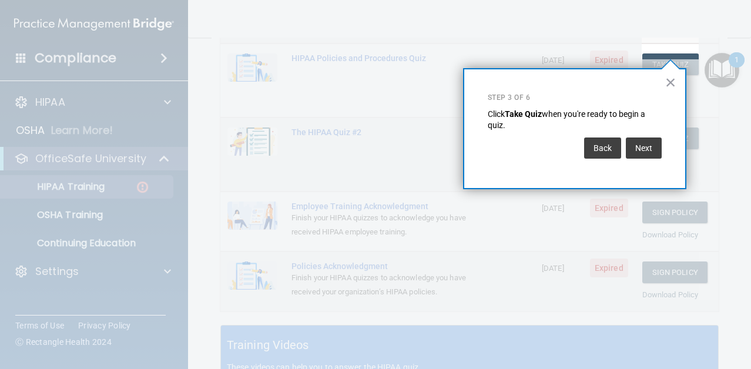
scroll to position [179, 0]
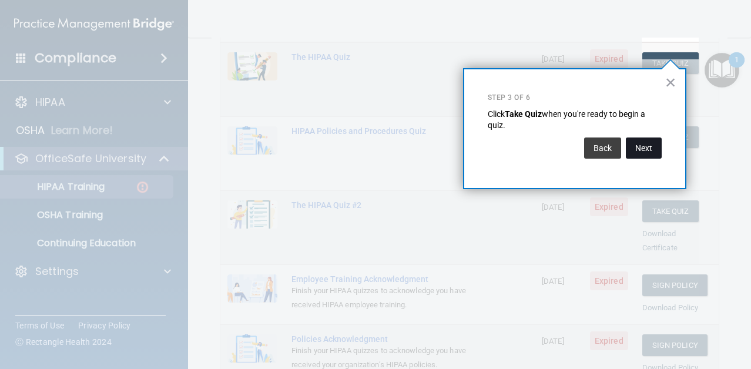
click at [641, 148] on button "Next" at bounding box center [644, 148] width 36 height 21
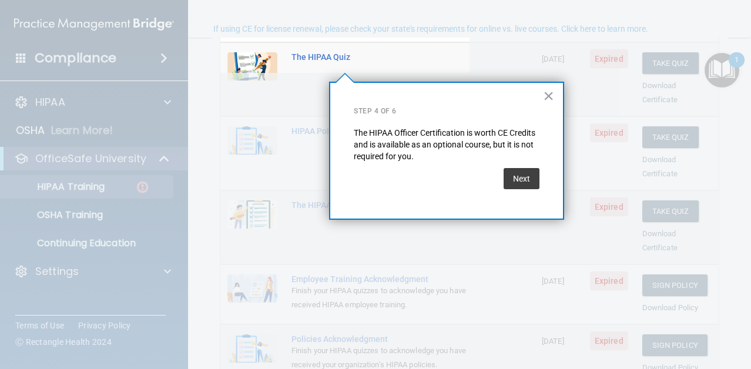
scroll to position [91, 0]
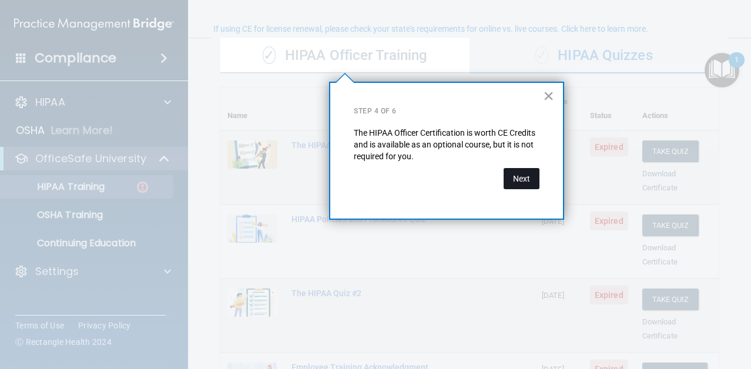
click at [521, 178] on button "Next" at bounding box center [522, 178] width 36 height 21
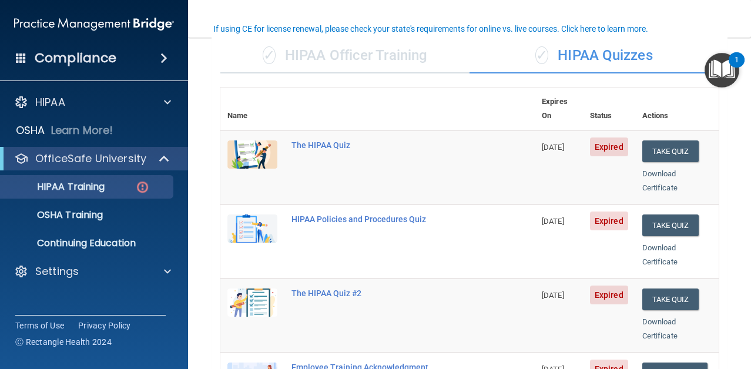
click at [735, 164] on main "Back Choose one path to get your HIPAA Certification ✓ HIPAA Officer Training ✓…" at bounding box center [469, 203] width 563 height 331
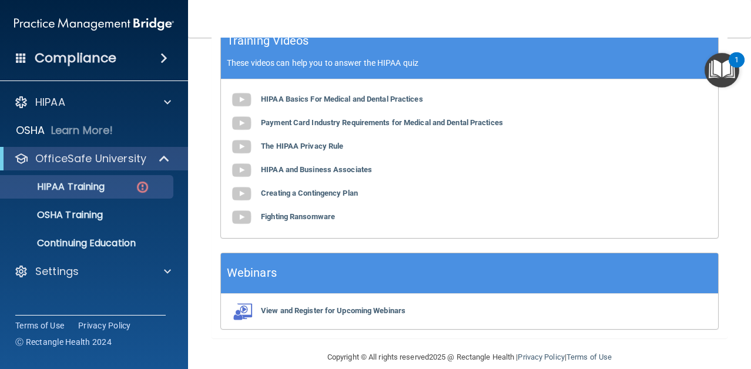
scroll to position [558, 0]
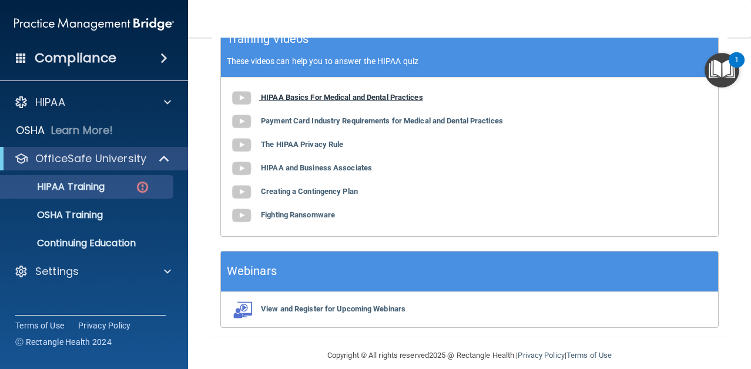
click at [350, 93] on b "HIPAA Basics For Medical and Dental Practices" at bounding box center [342, 97] width 162 height 9
click at [443, 116] on b "Payment Card Industry Requirements for Medical and Dental Practices" at bounding box center [382, 120] width 242 height 9
click at [321, 140] on b "The HIPAA Privacy Rule" at bounding box center [302, 144] width 82 height 9
click at [349, 163] on b "HIPAA and Business Associates" at bounding box center [316, 167] width 111 height 9
click at [328, 187] on b "Creating a Contingency Plan" at bounding box center [309, 191] width 97 height 9
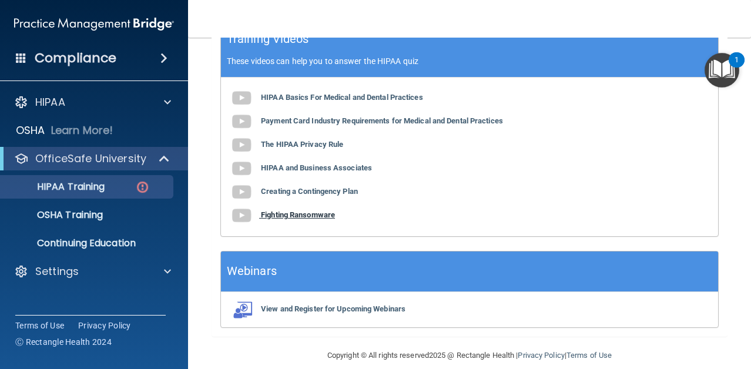
click at [317, 210] on b "Fighting Ransomware" at bounding box center [298, 214] width 74 height 9
click at [735, 60] on div "1" at bounding box center [737, 67] width 4 height 15
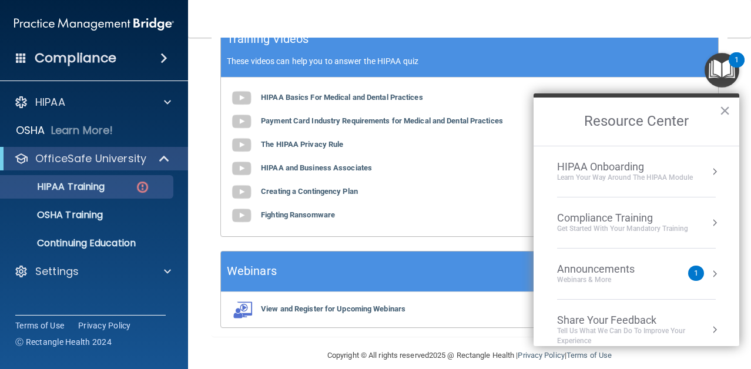
click at [672, 271] on div "Announcements Webinars & More" at bounding box center [619, 274] width 125 height 22
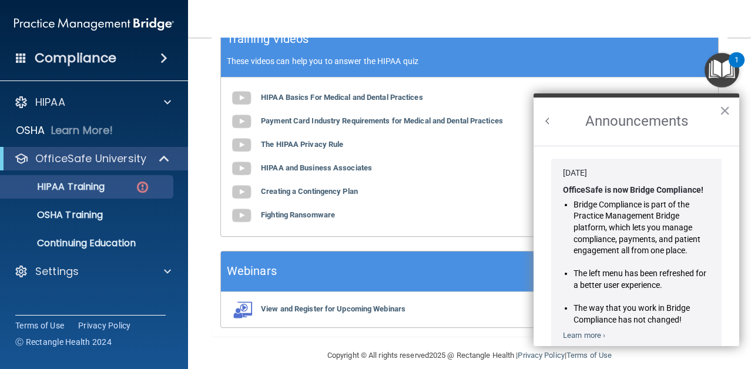
scroll to position [0, 0]
click at [591, 336] on link "Learn more ›" at bounding box center [584, 335] width 42 height 9
click at [723, 112] on button "×" at bounding box center [724, 110] width 11 height 19
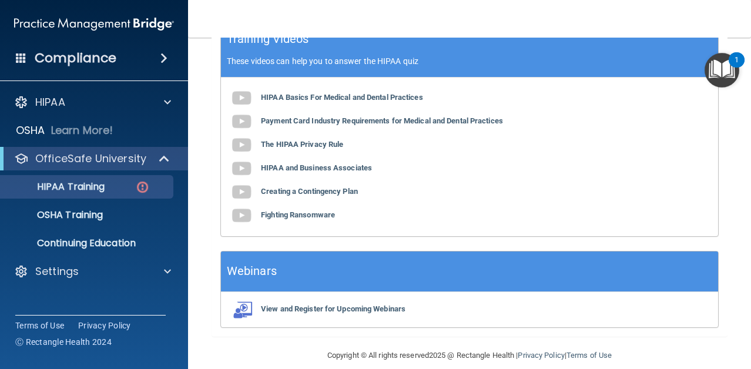
click at [669, 116] on div "HIPAA Basics For Medical and Dental Practices Payment Card Industry Requirement…" at bounding box center [469, 157] width 497 height 159
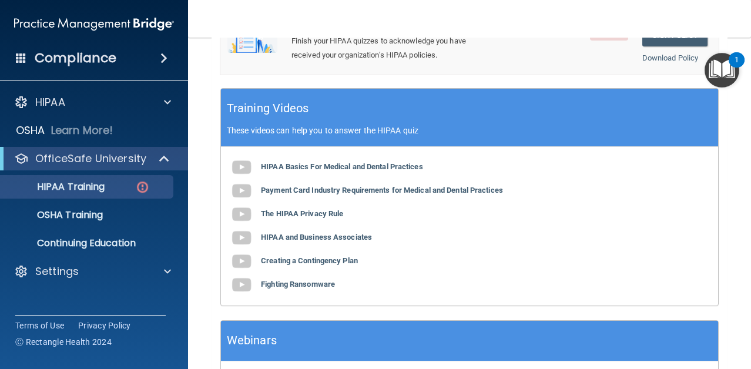
scroll to position [487, 0]
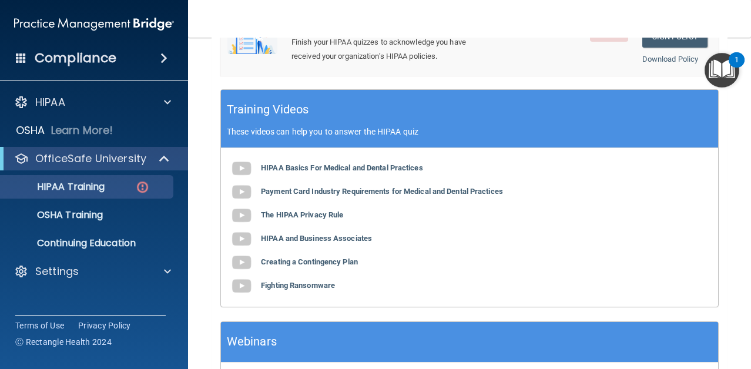
click at [397, 127] on p "These videos can help you to answer the HIPAA quiz" at bounding box center [469, 131] width 485 height 9
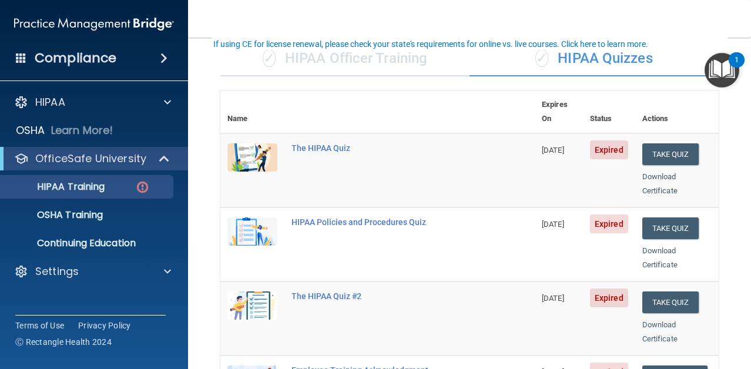
scroll to position [64, 0]
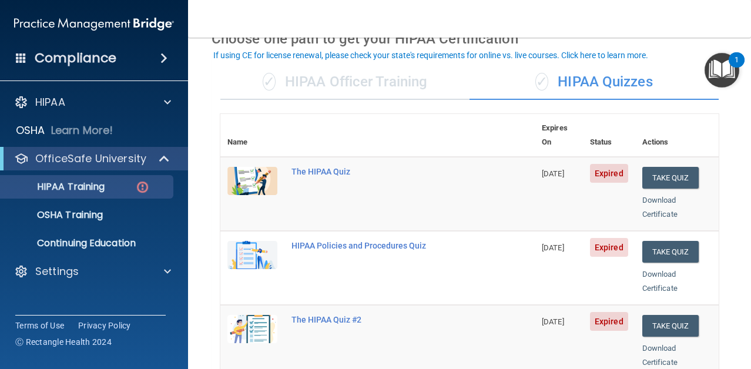
click at [586, 85] on div "✓ HIPAA Quizzes" at bounding box center [594, 82] width 249 height 35
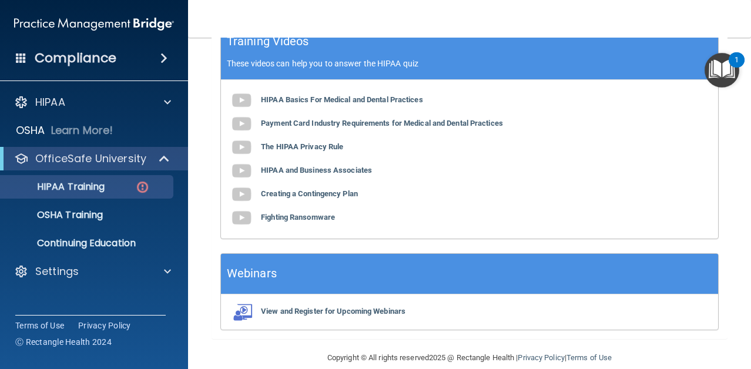
scroll to position [558, 0]
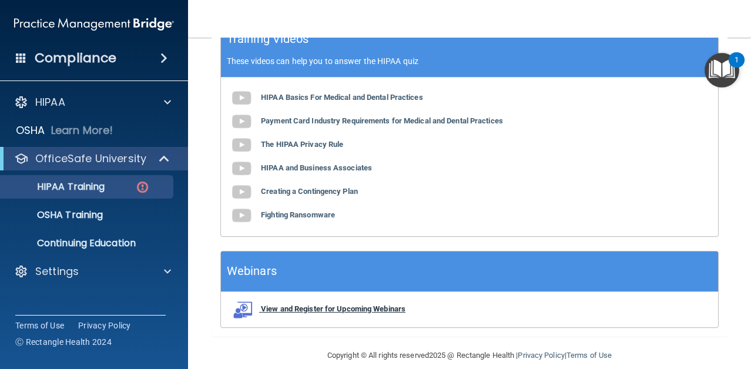
click at [387, 304] on b "View and Register for Upcoming Webinars" at bounding box center [333, 308] width 145 height 9
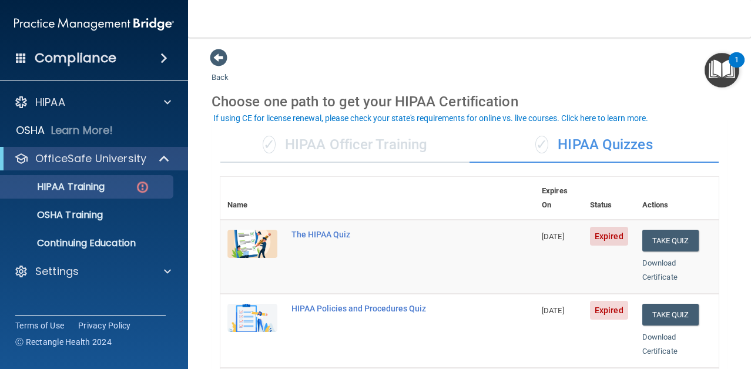
scroll to position [0, 0]
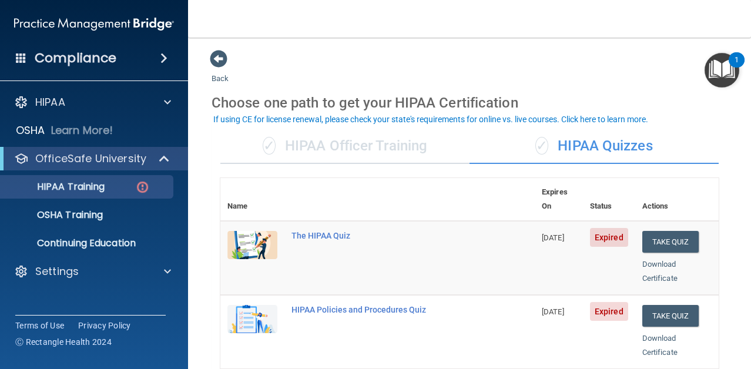
click at [419, 147] on div "✓ HIPAA Officer Training" at bounding box center [344, 146] width 249 height 35
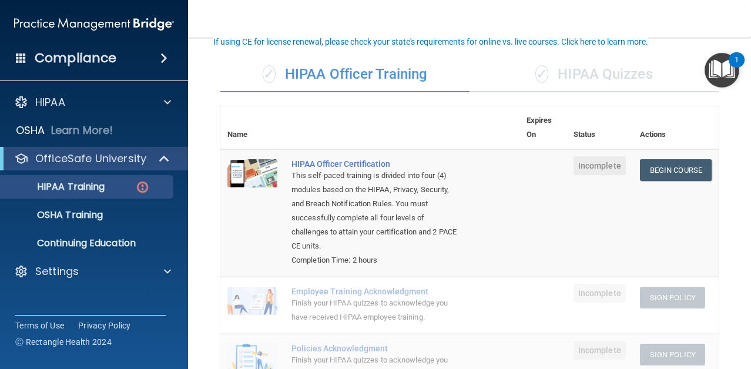
scroll to position [94, 0]
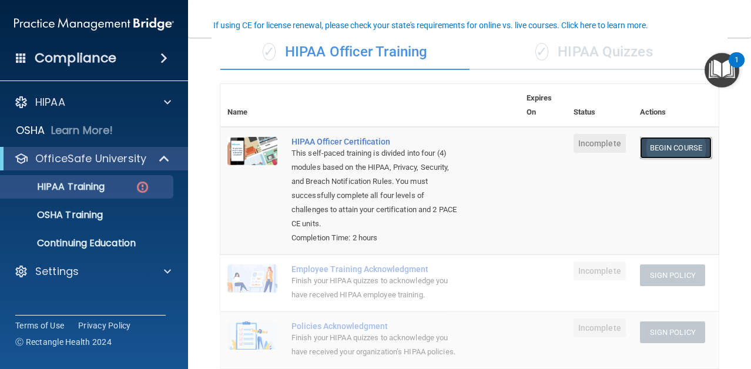
click at [661, 148] on link "Begin Course" at bounding box center [676, 148] width 72 height 22
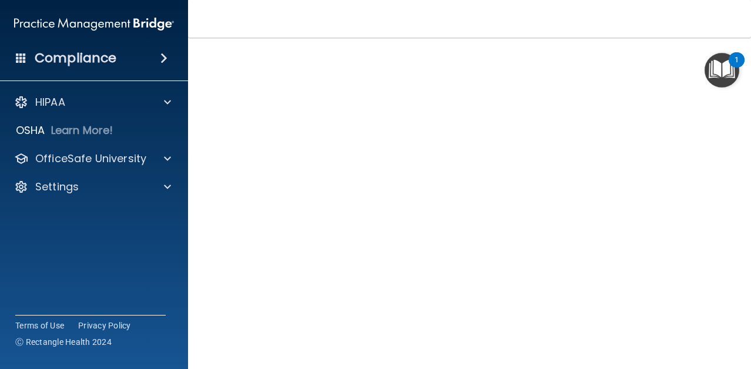
scroll to position [87, 0]
click at [721, 210] on div "HIPAA Officer Certification This course doesn’t expire until . Are you sure you…" at bounding box center [470, 187] width 516 height 427
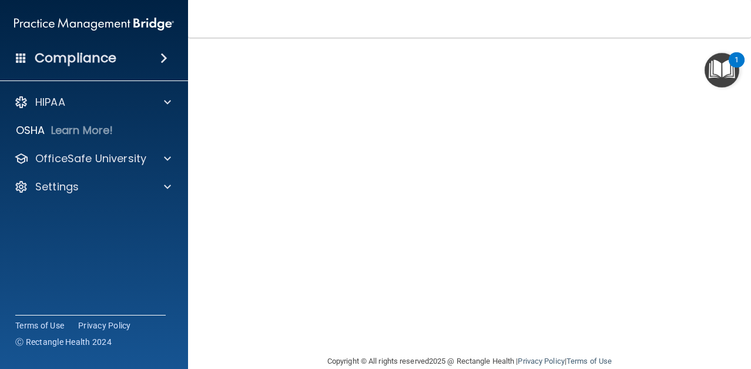
scroll to position [63, 0]
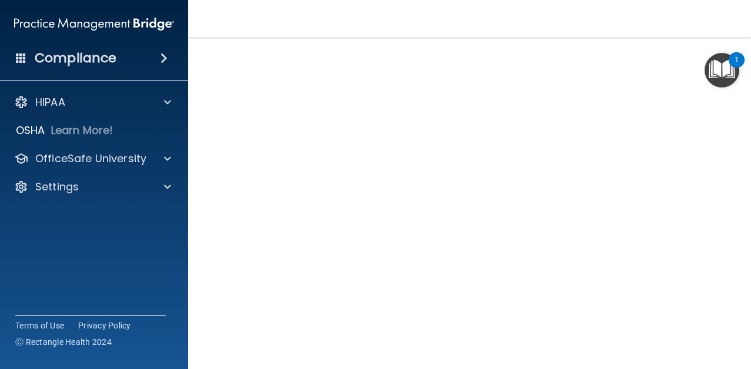
click at [719, 191] on div "HIPAA Officer Certification This course doesn’t expire until . Are you sure you…" at bounding box center [470, 211] width 516 height 427
click at [739, 232] on main "HIPAA Officer Certification This course doesn’t expire until . Are you sure you…" at bounding box center [469, 203] width 563 height 331
click at [732, 140] on main "HIPAA Officer Certification This course doesn’t expire until . Are you sure you…" at bounding box center [469, 203] width 563 height 331
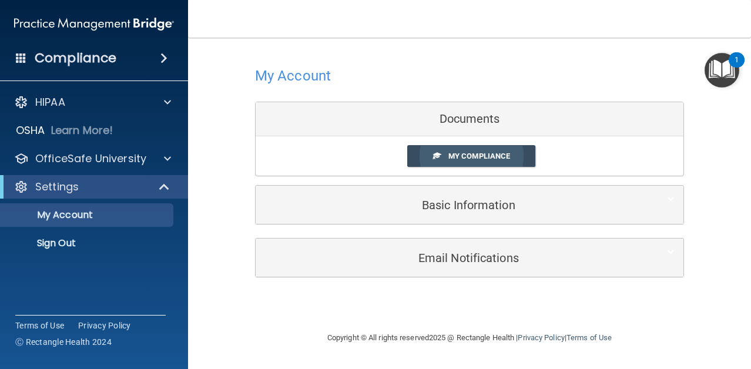
click at [450, 156] on span "My Compliance" at bounding box center [479, 156] width 62 height 9
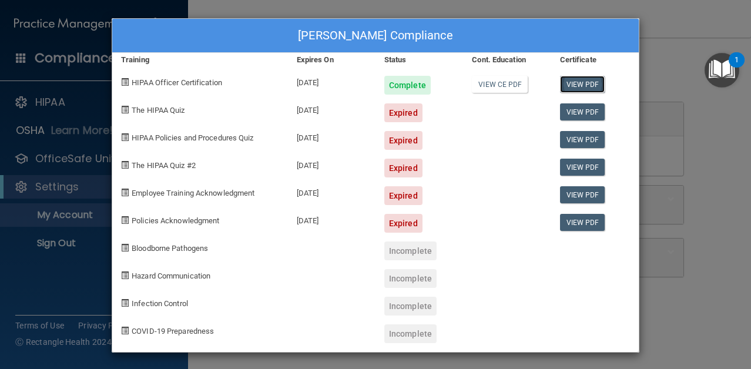
click at [586, 82] on link "View PDF" at bounding box center [582, 84] width 45 height 17
